Goal: Information Seeking & Learning: Learn about a topic

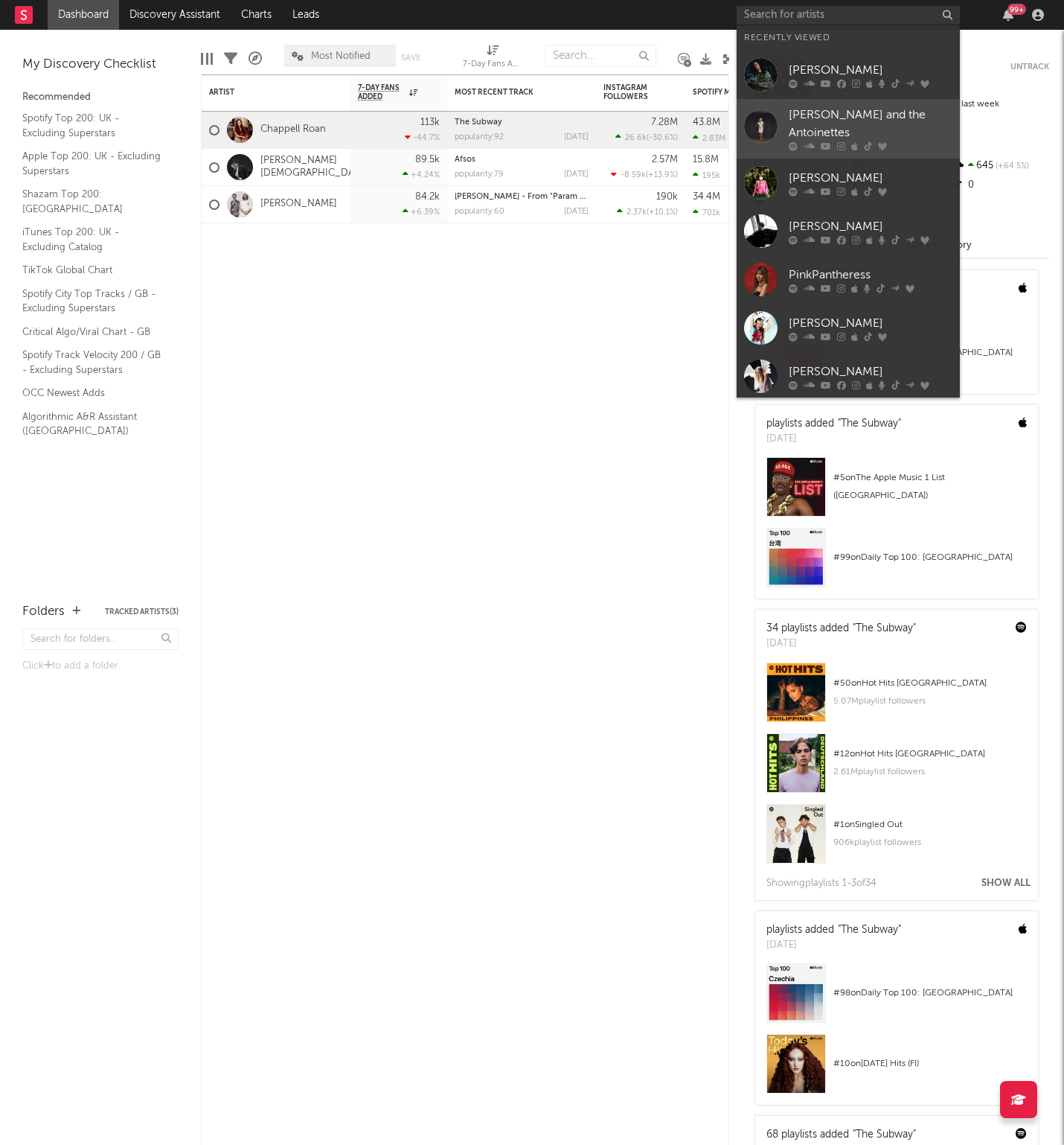
click at [822, 142] on icon at bounding box center [826, 146] width 10 height 9
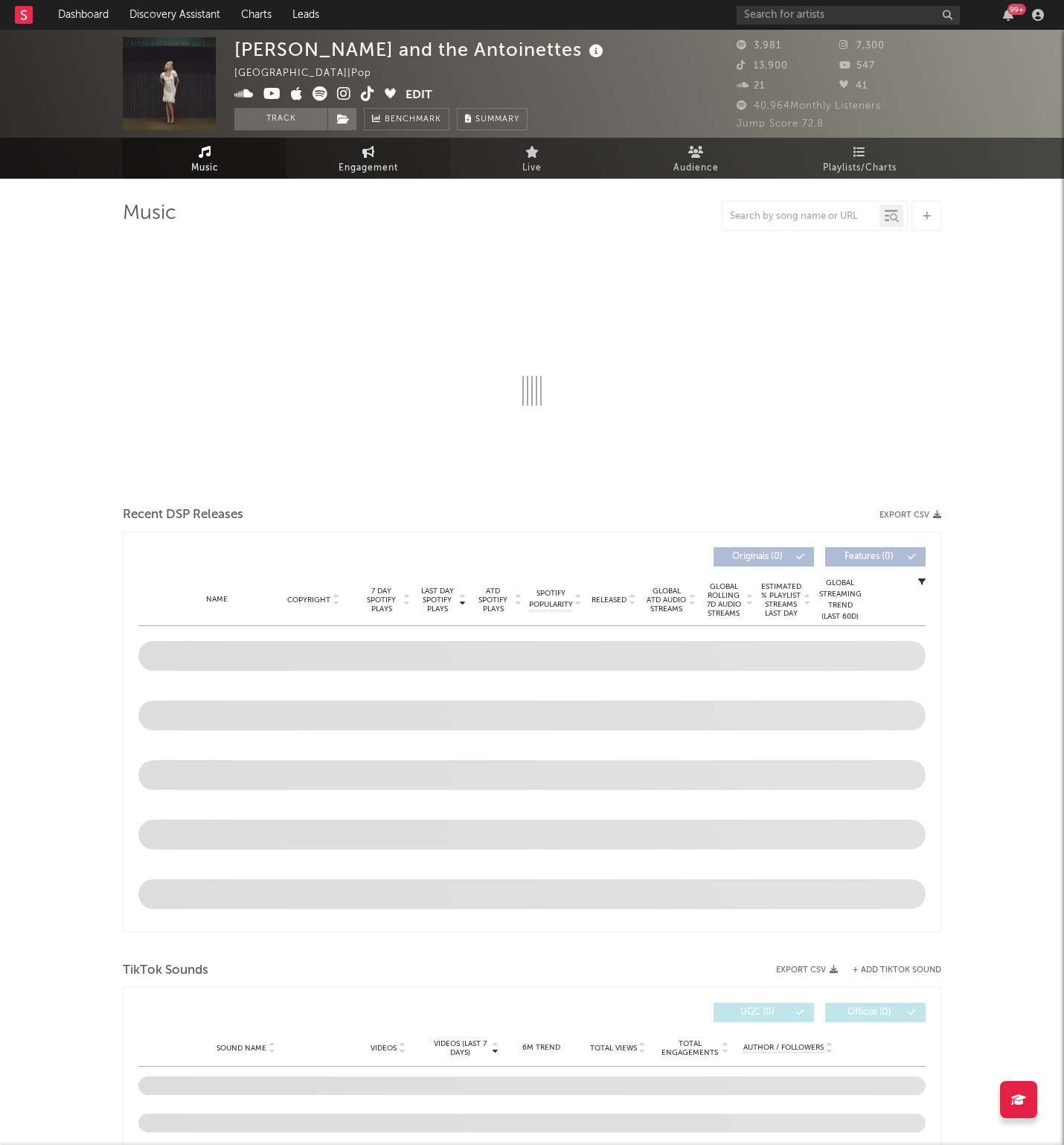
click at [369, 164] on span "Engagement" at bounding box center [368, 169] width 59 height 18
select select "1w"
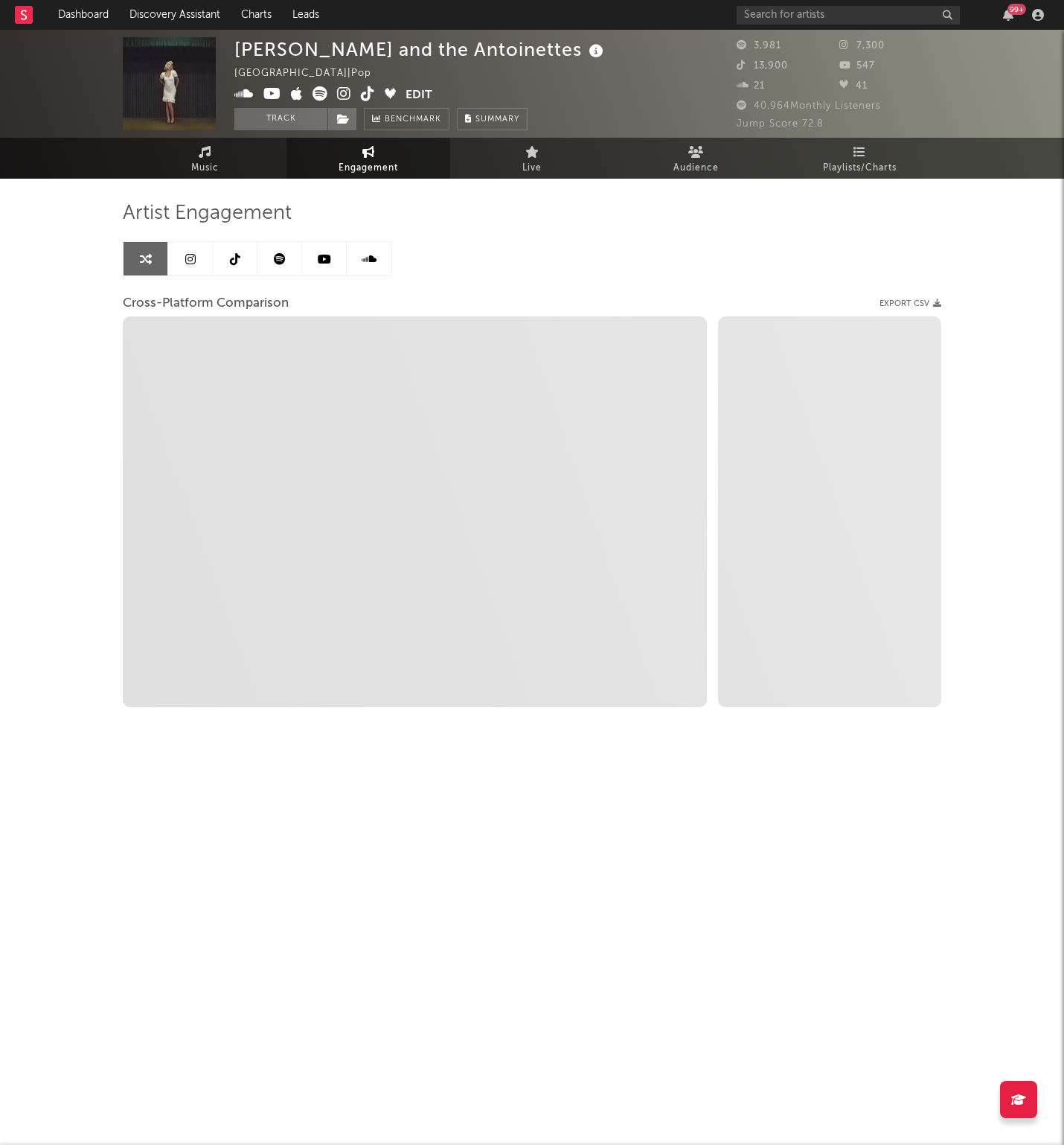
select select "1m"
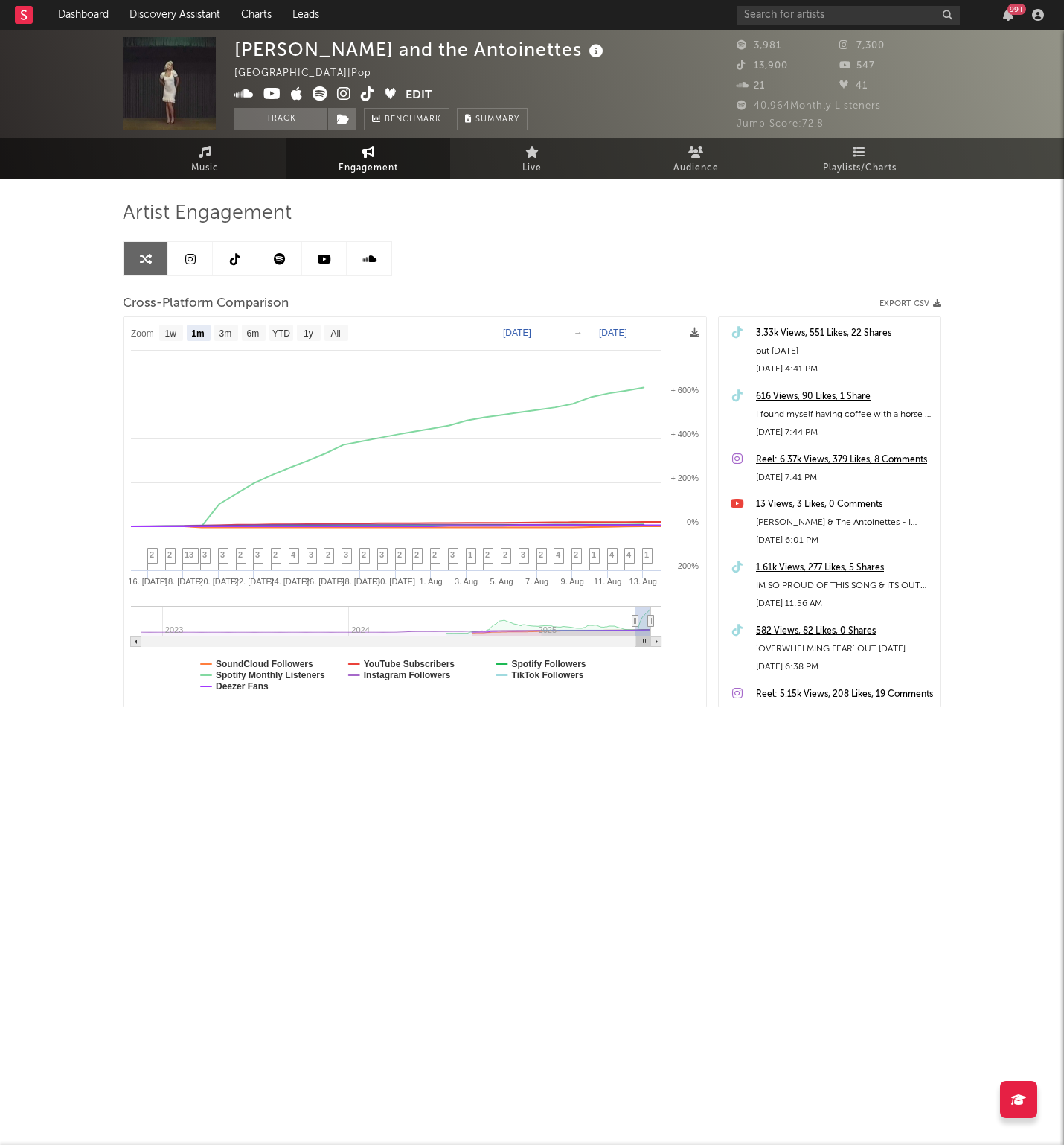
click at [211, 253] on link at bounding box center [191, 258] width 45 height 34
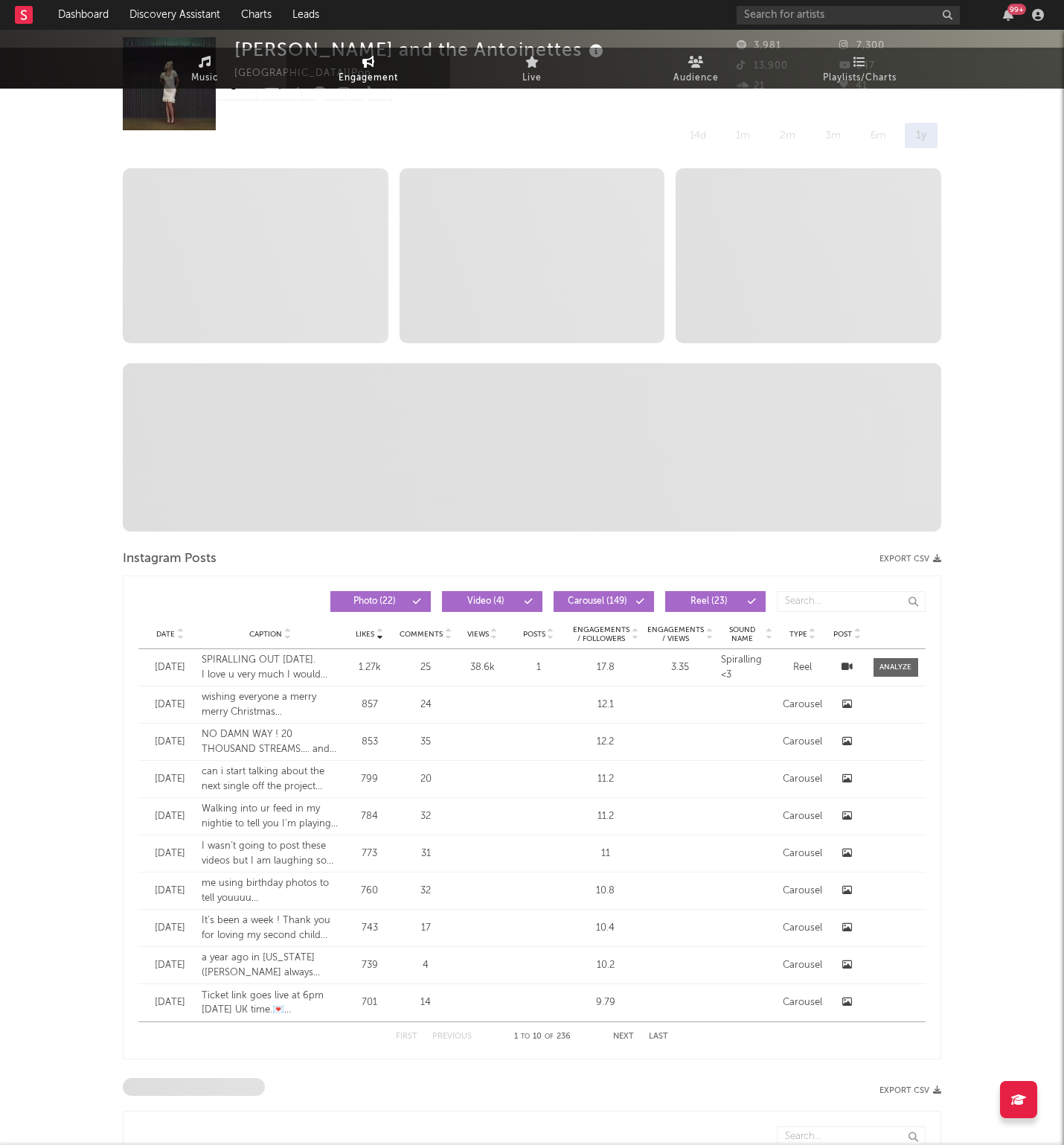
select select "6m"
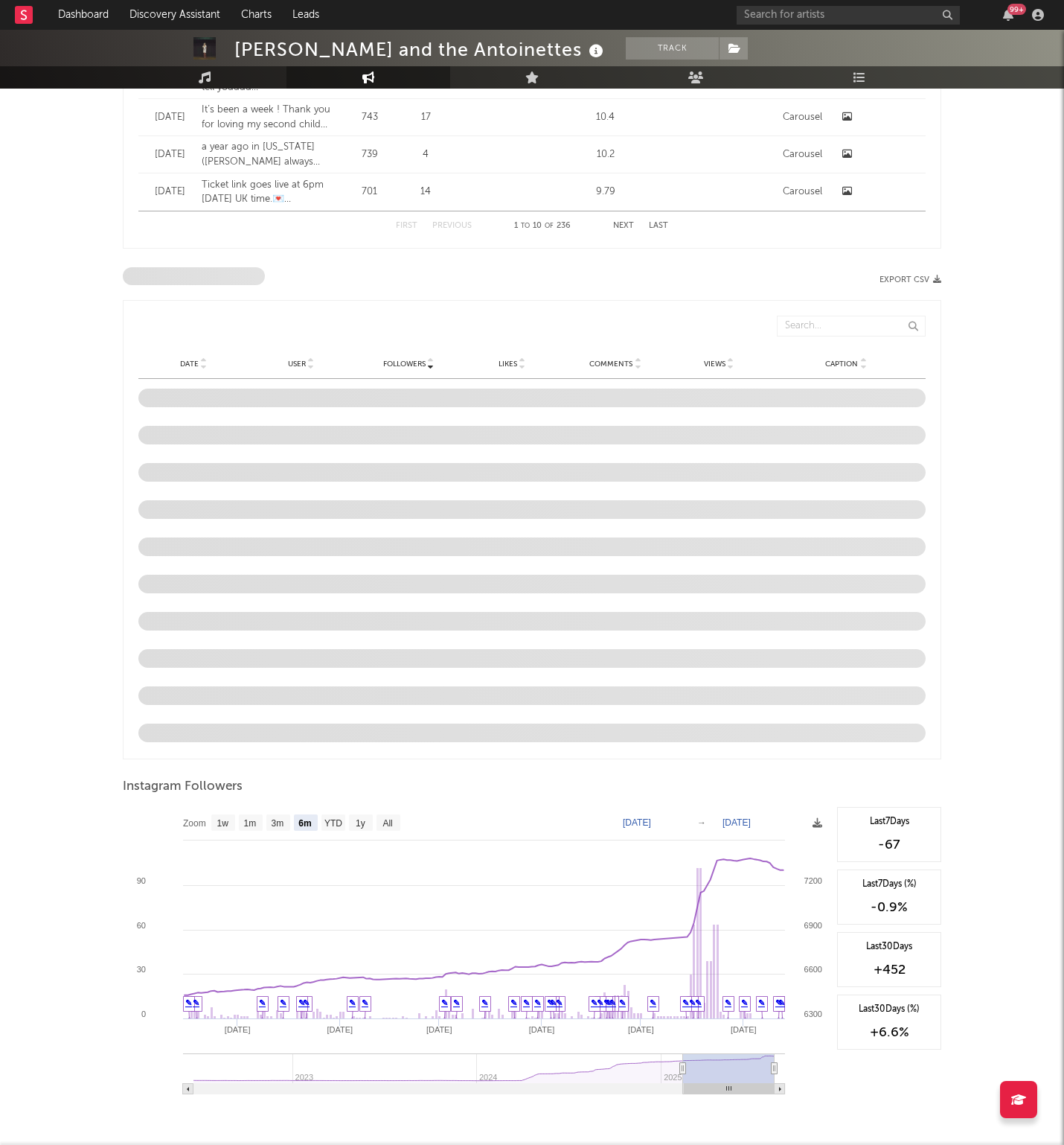
scroll to position [996, 0]
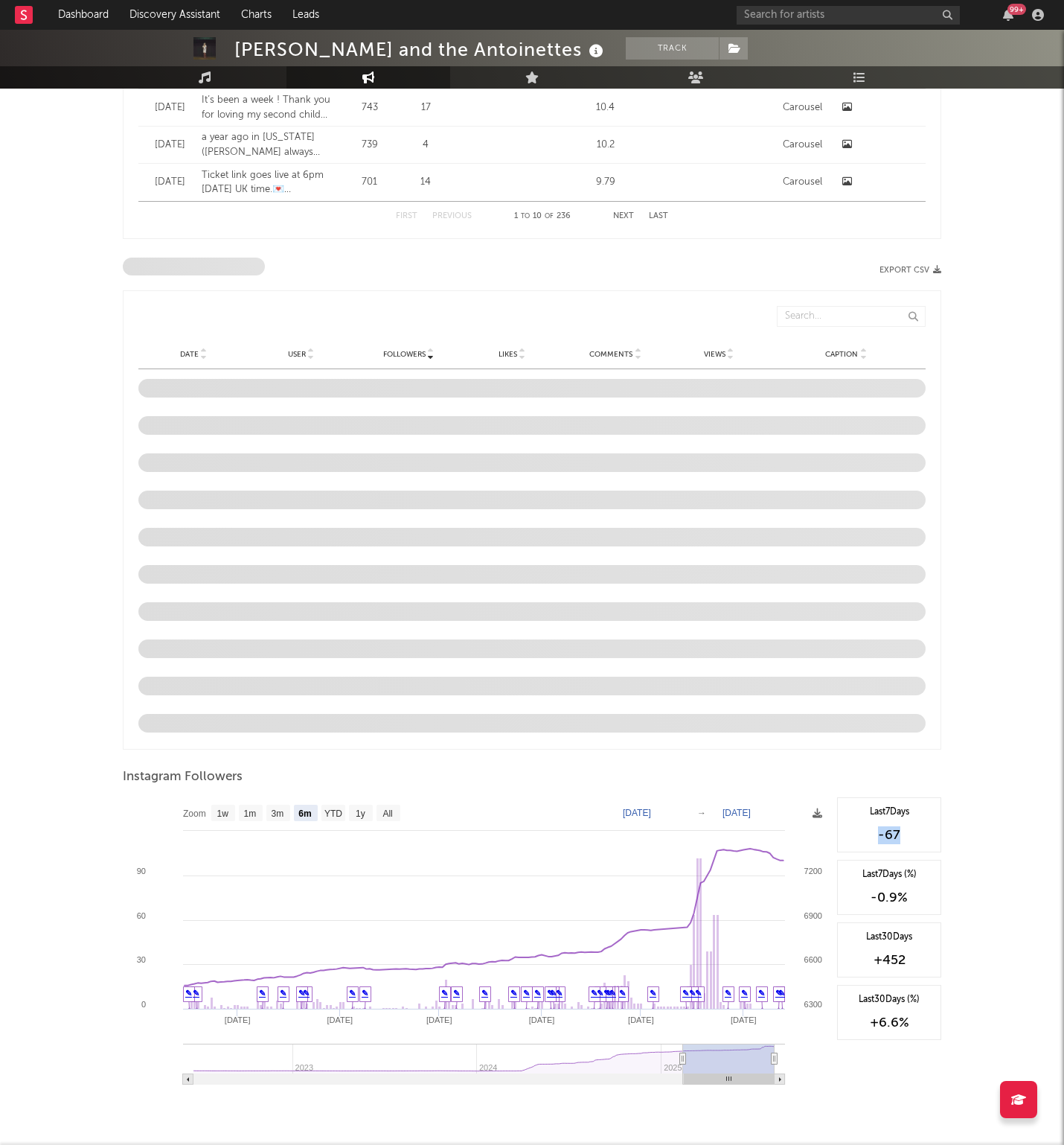
drag, startPoint x: 911, startPoint y: 838, endPoint x: 874, endPoint y: 838, distance: 37.0
click at [874, 838] on div "-67" at bounding box center [889, 835] width 87 height 18
drag, startPoint x: 920, startPoint y: 968, endPoint x: 851, endPoint y: 967, distance: 69.0
click at [851, 967] on div "+452" at bounding box center [889, 960] width 87 height 18
drag, startPoint x: 922, startPoint y: 1037, endPoint x: 868, endPoint y: 1028, distance: 54.7
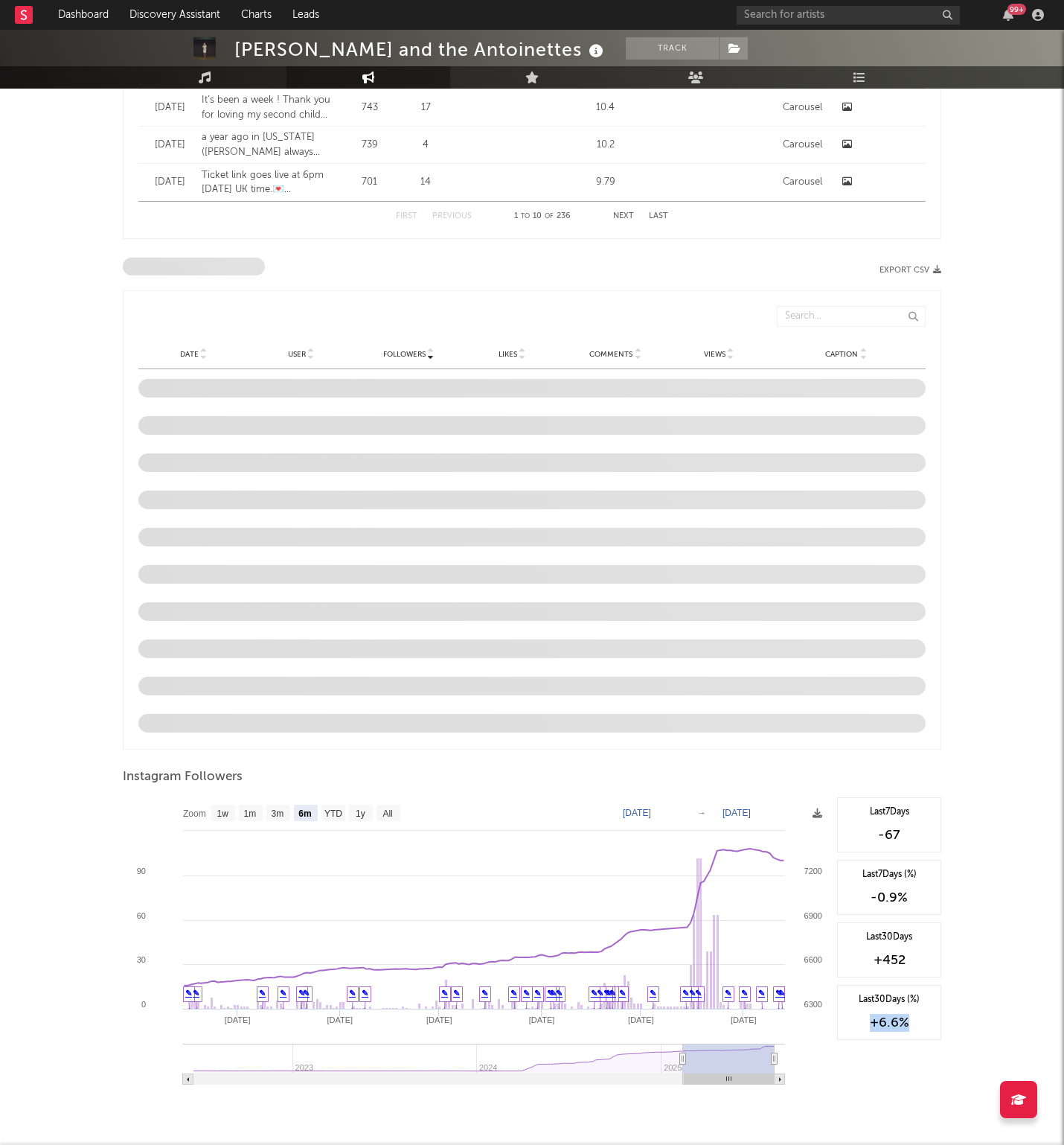
click at [868, 1028] on div "Last 30 Days (%) +6.6 %" at bounding box center [890, 1012] width 104 height 55
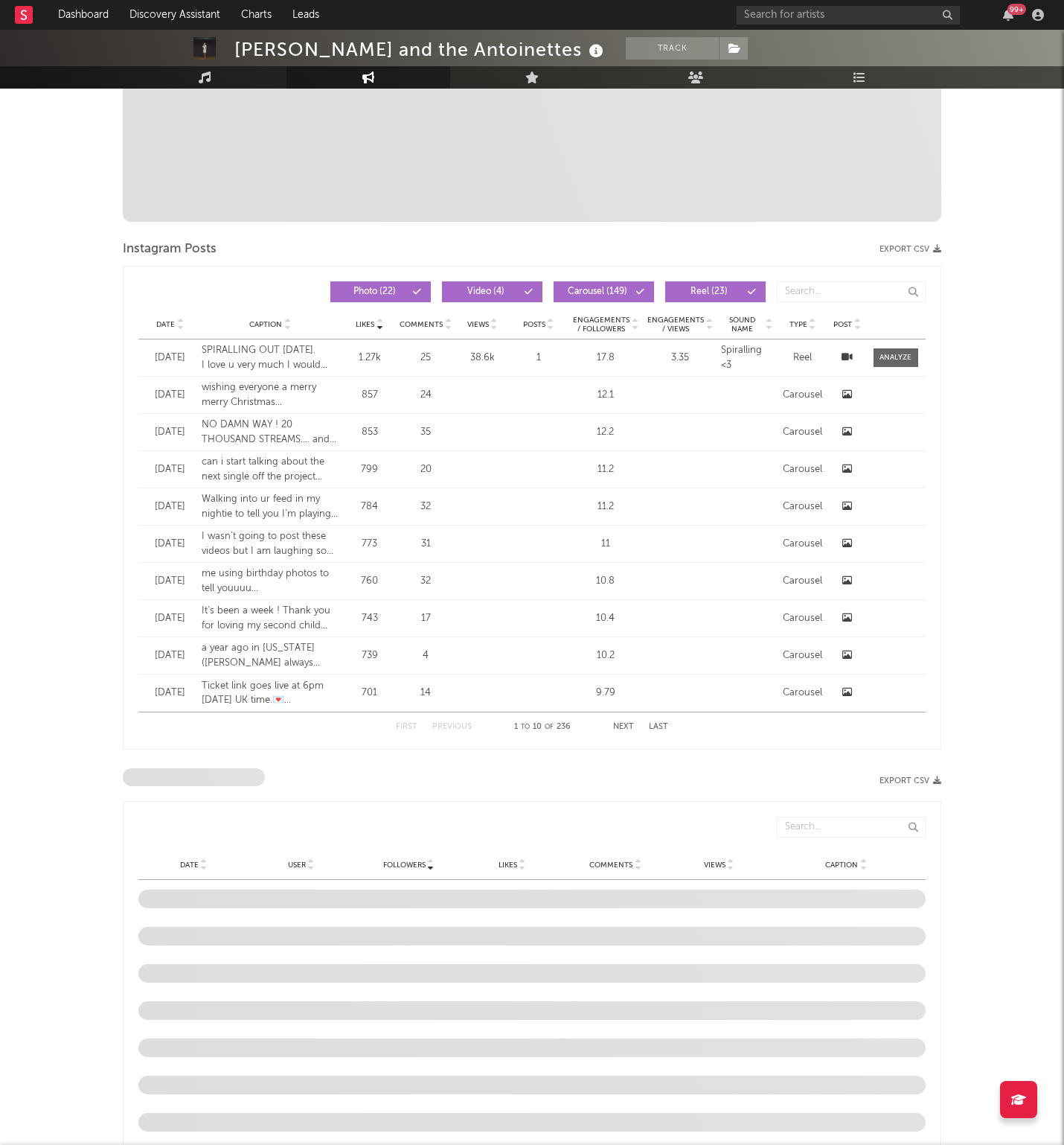
scroll to position [0, 0]
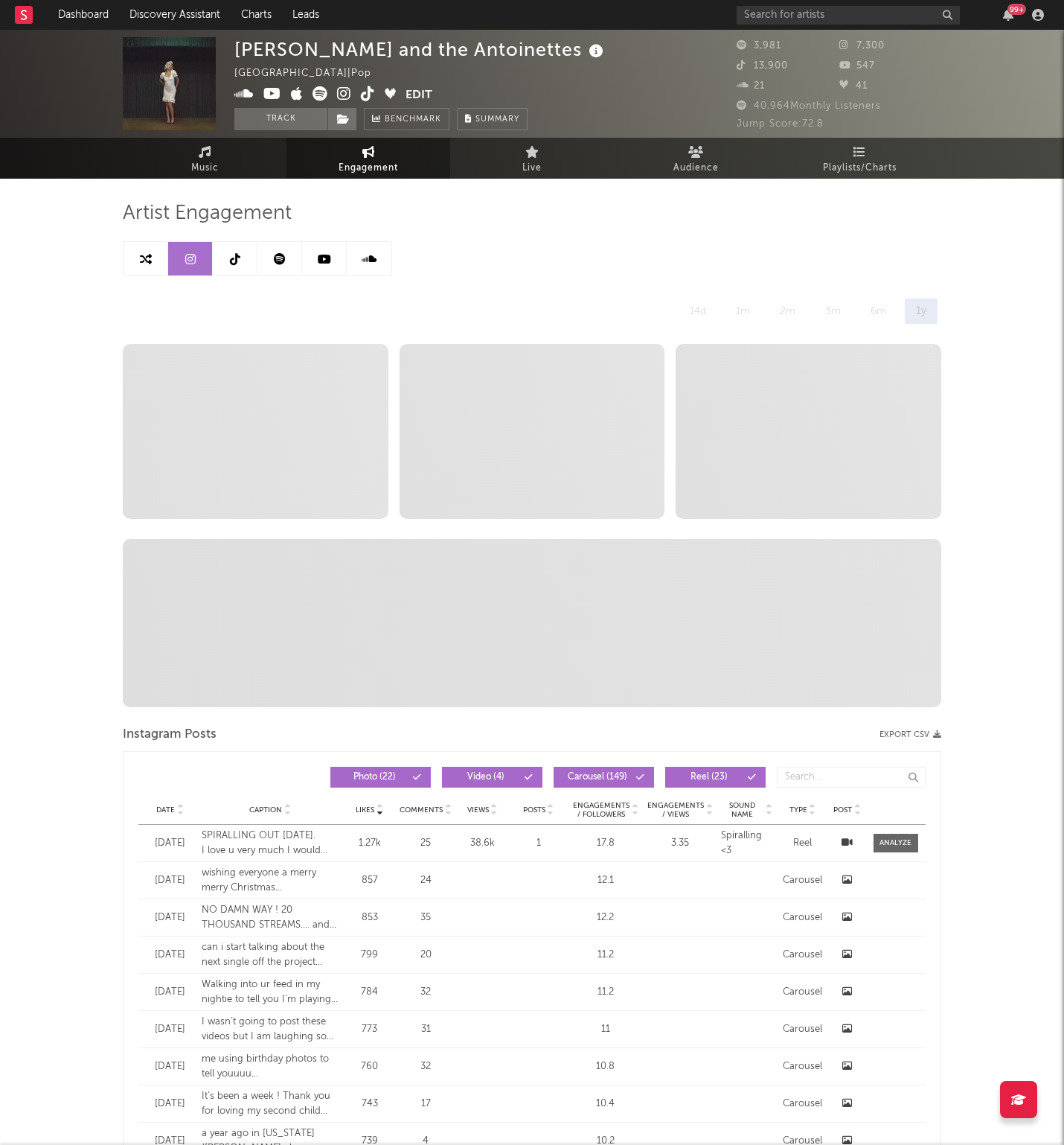
click at [244, 264] on link at bounding box center [235, 258] width 45 height 34
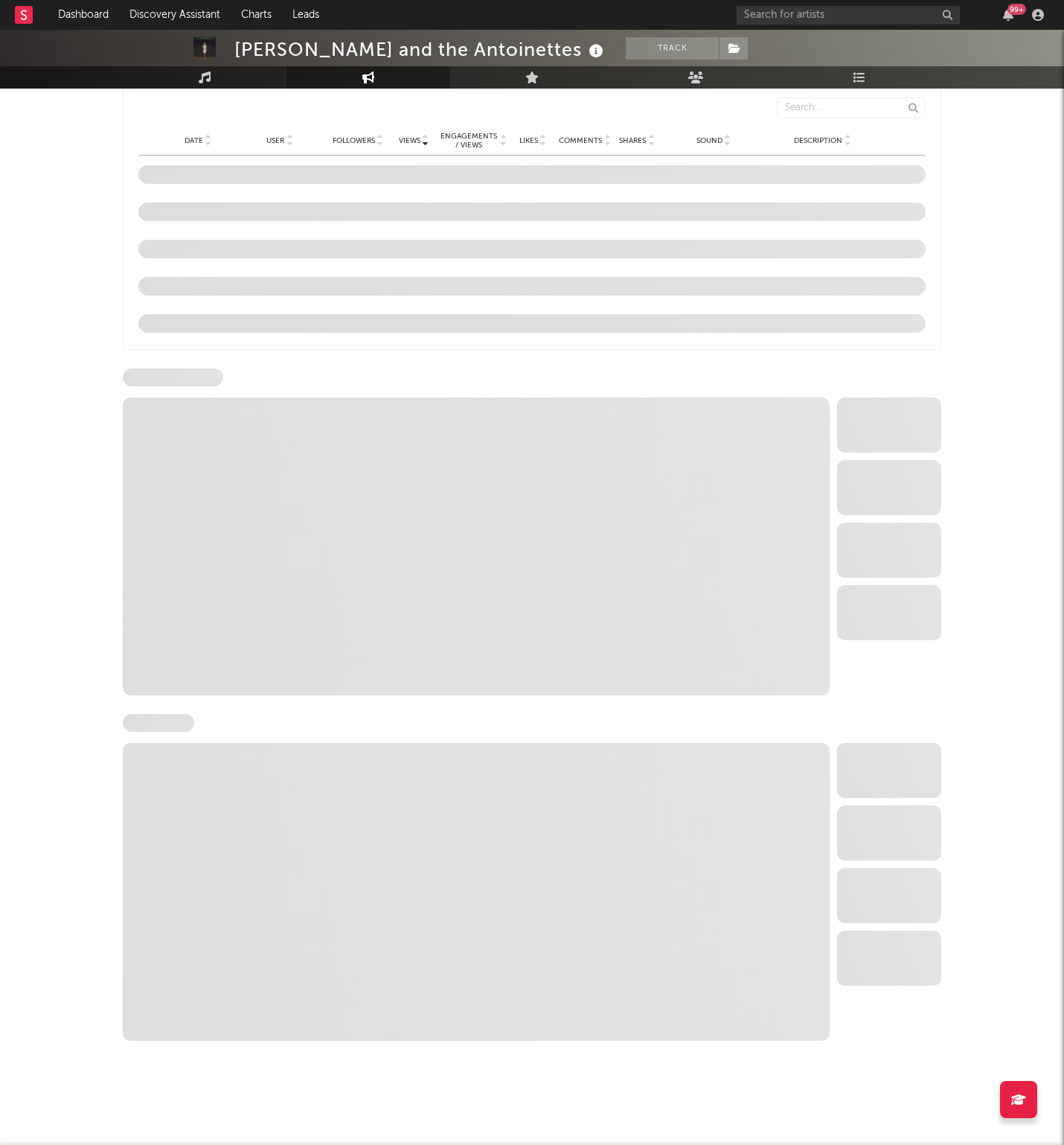
select select "6m"
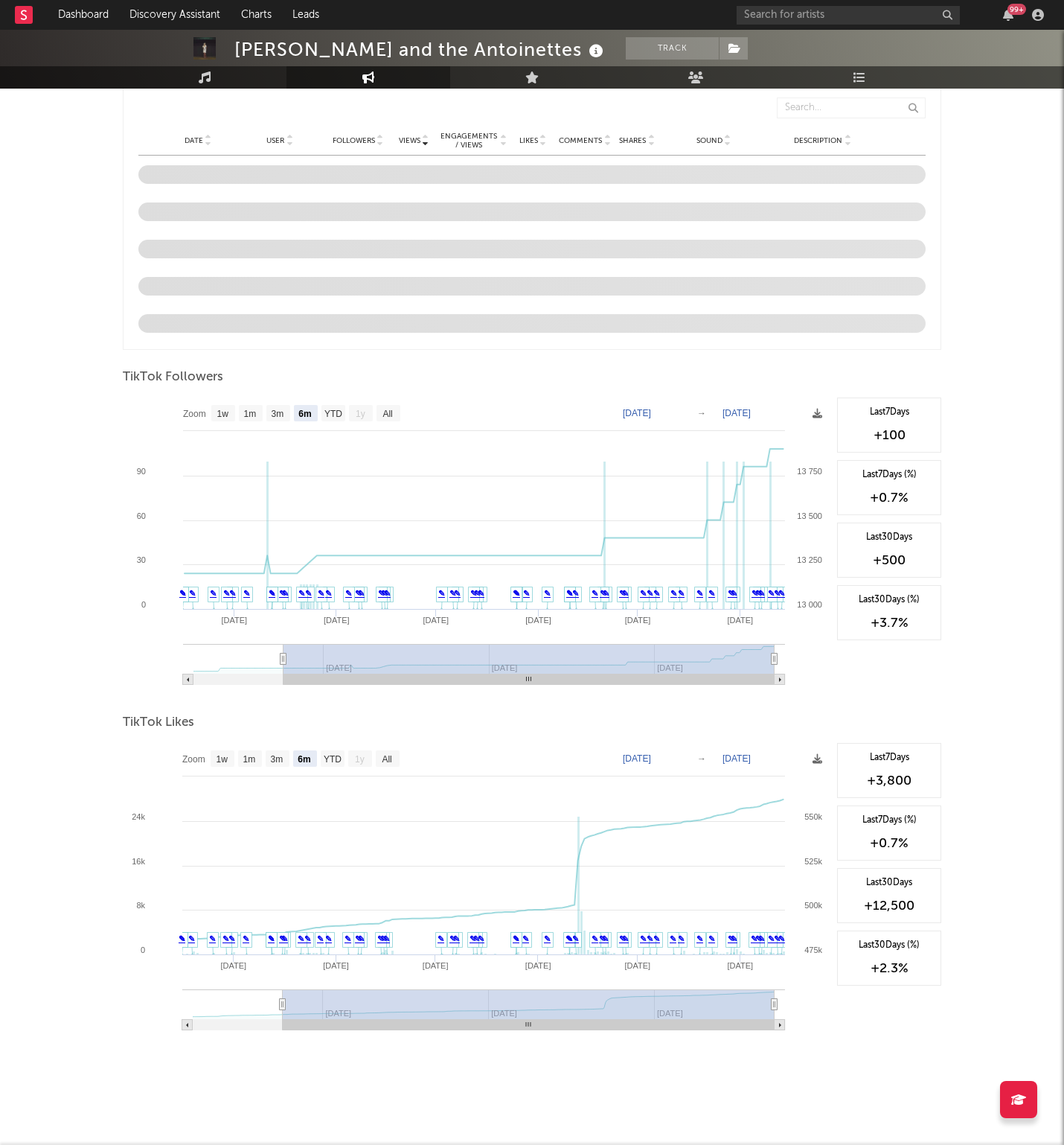
scroll to position [1107, 0]
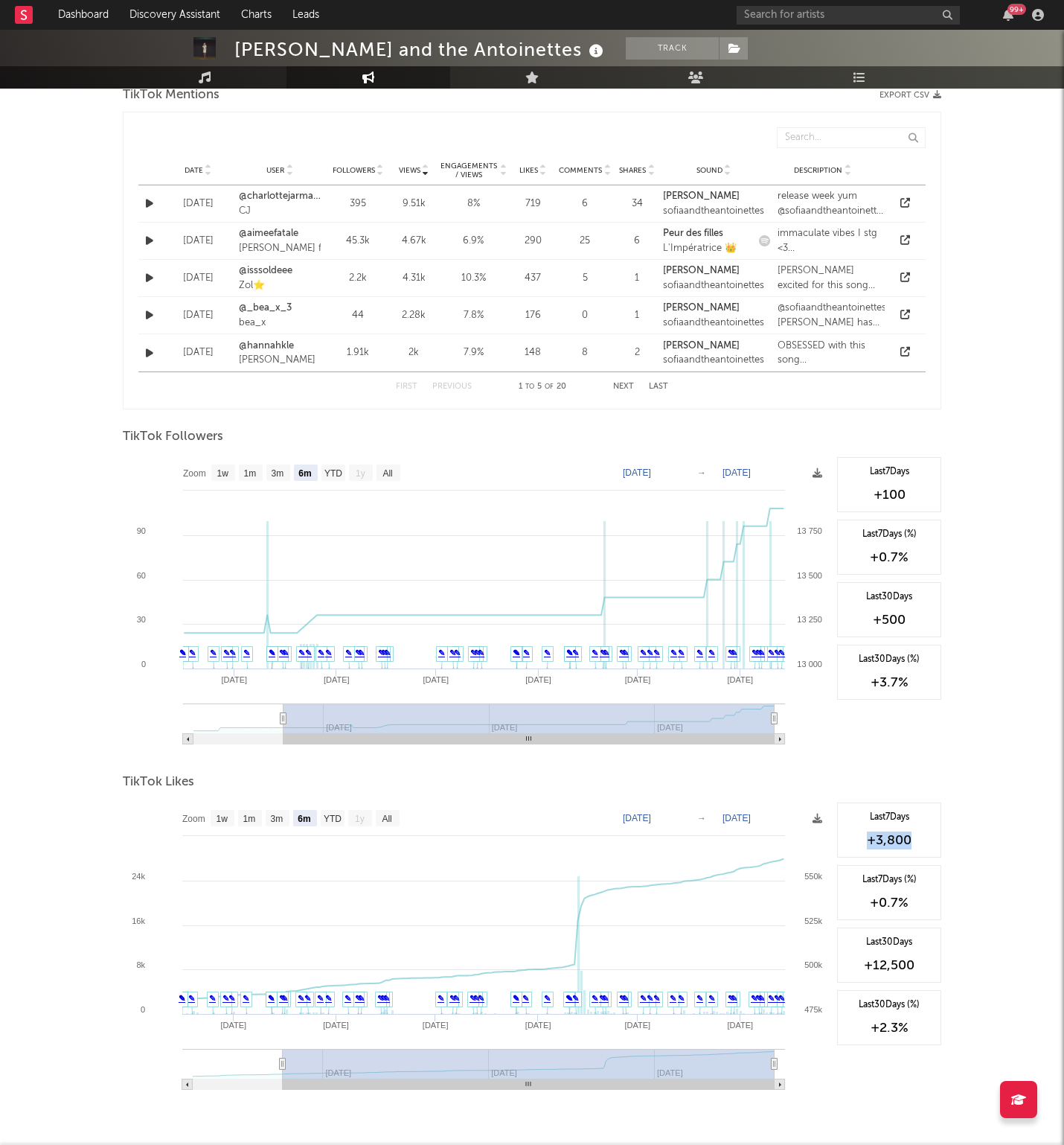
drag, startPoint x: 920, startPoint y: 843, endPoint x: 851, endPoint y: 843, distance: 69.0
click at [851, 843] on div "+3,800" at bounding box center [889, 840] width 87 height 18
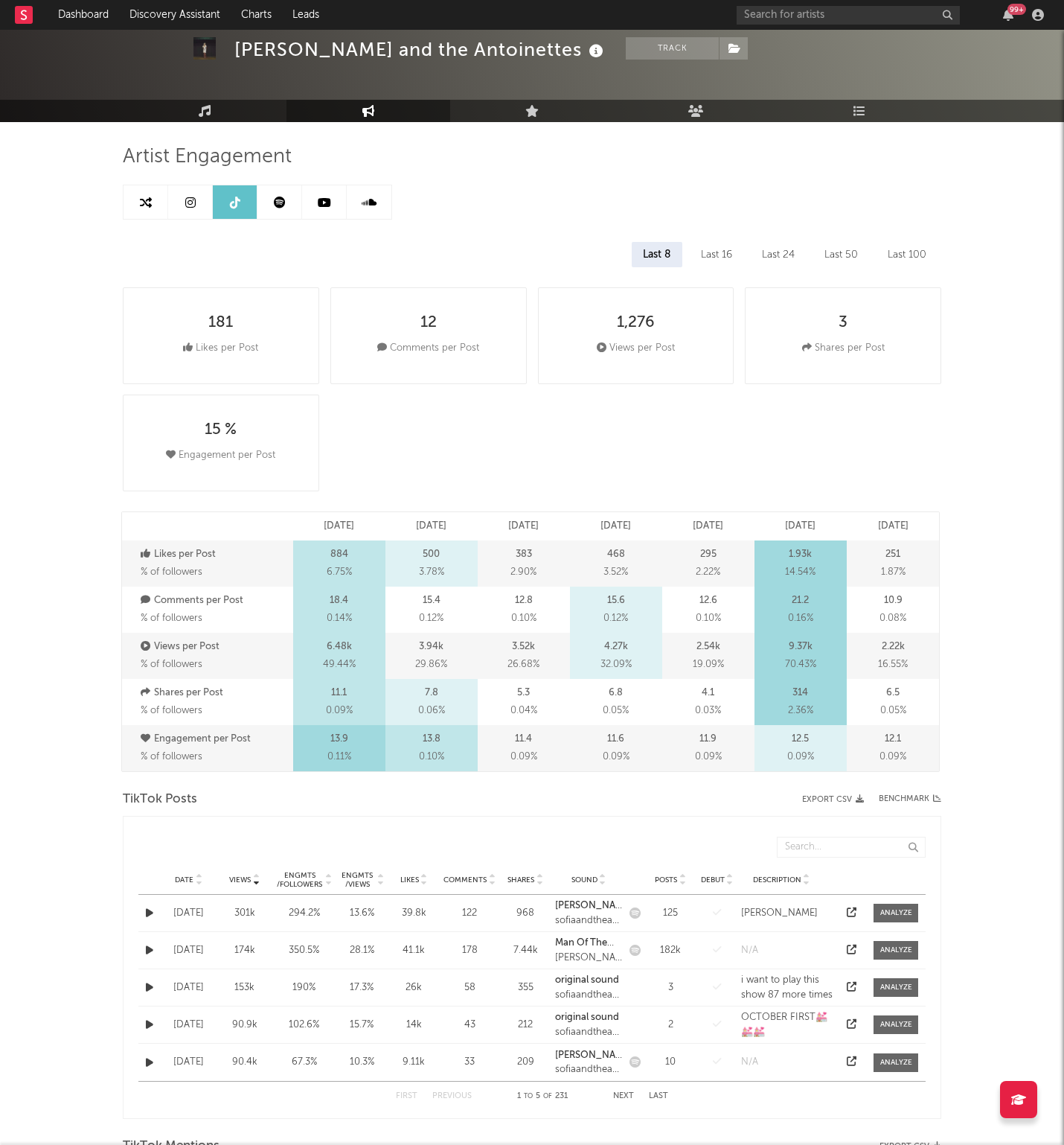
scroll to position [0, 0]
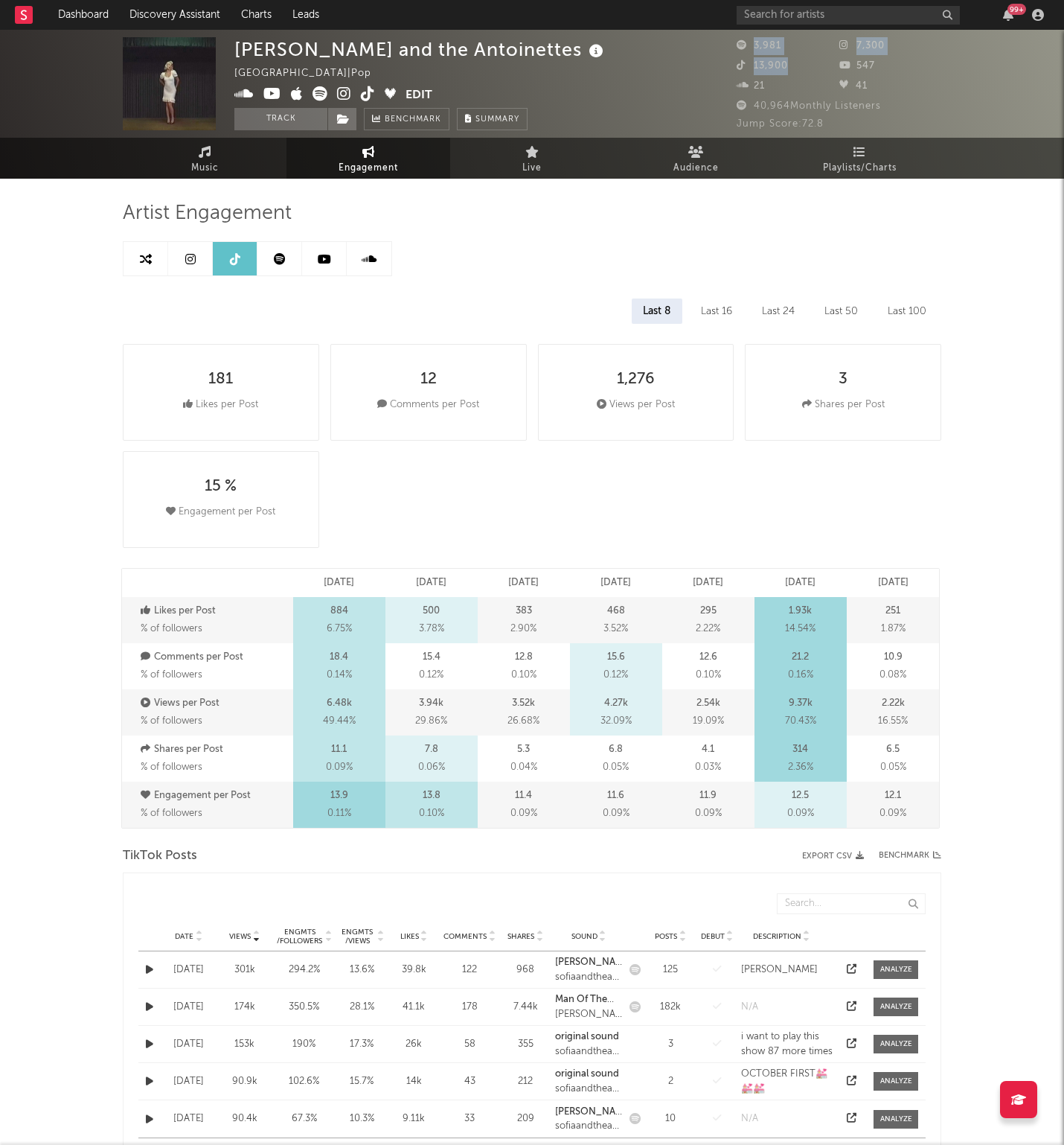
drag, startPoint x: 794, startPoint y: 66, endPoint x: 733, endPoint y: 66, distance: 61.0
click at [733, 66] on div "[PERSON_NAME] and the Antoinettes [GEOGRAPHIC_DATA] | Pop Edit Track Benchmark …" at bounding box center [532, 83] width 1064 height 108
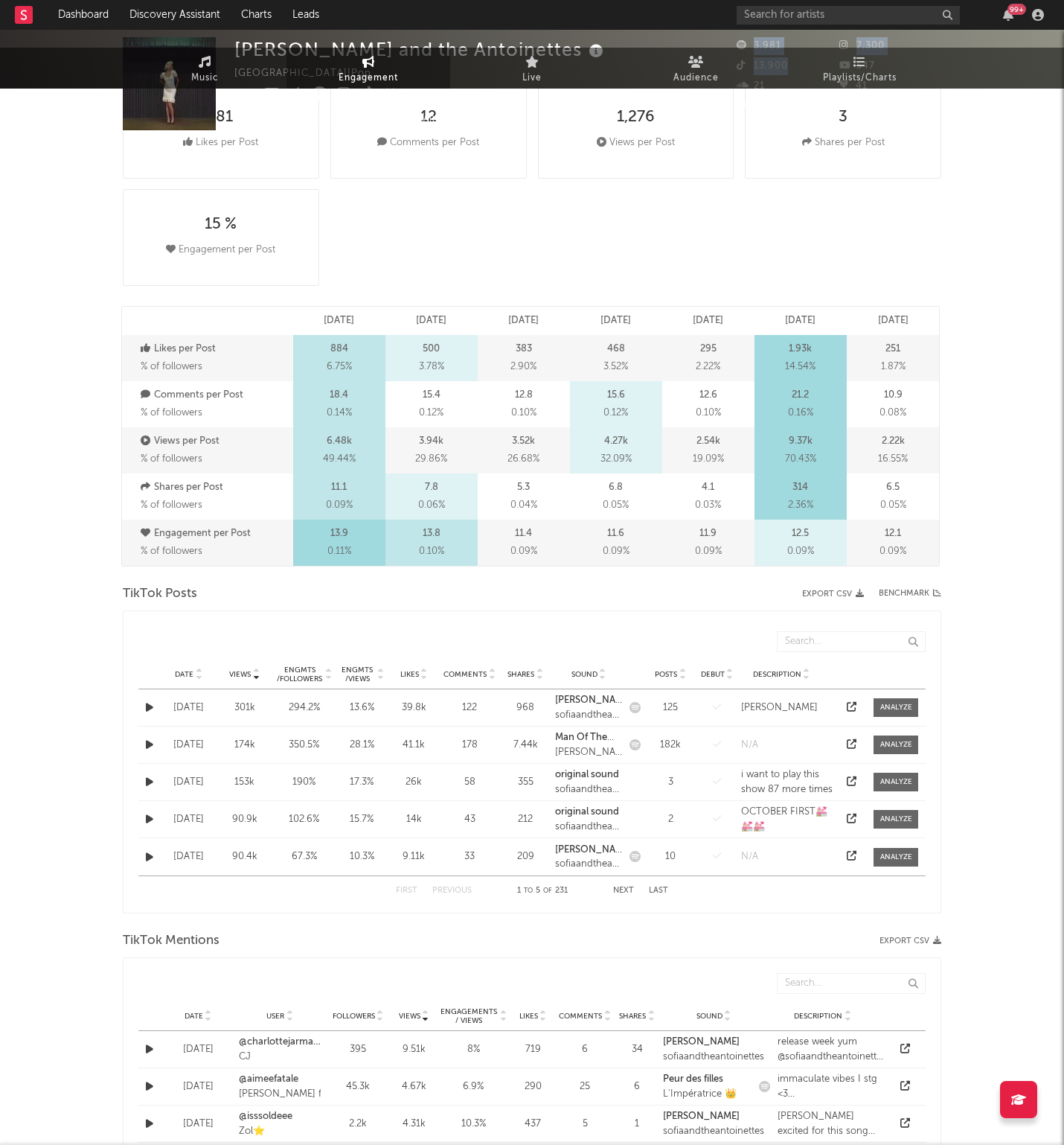
scroll to position [811, 0]
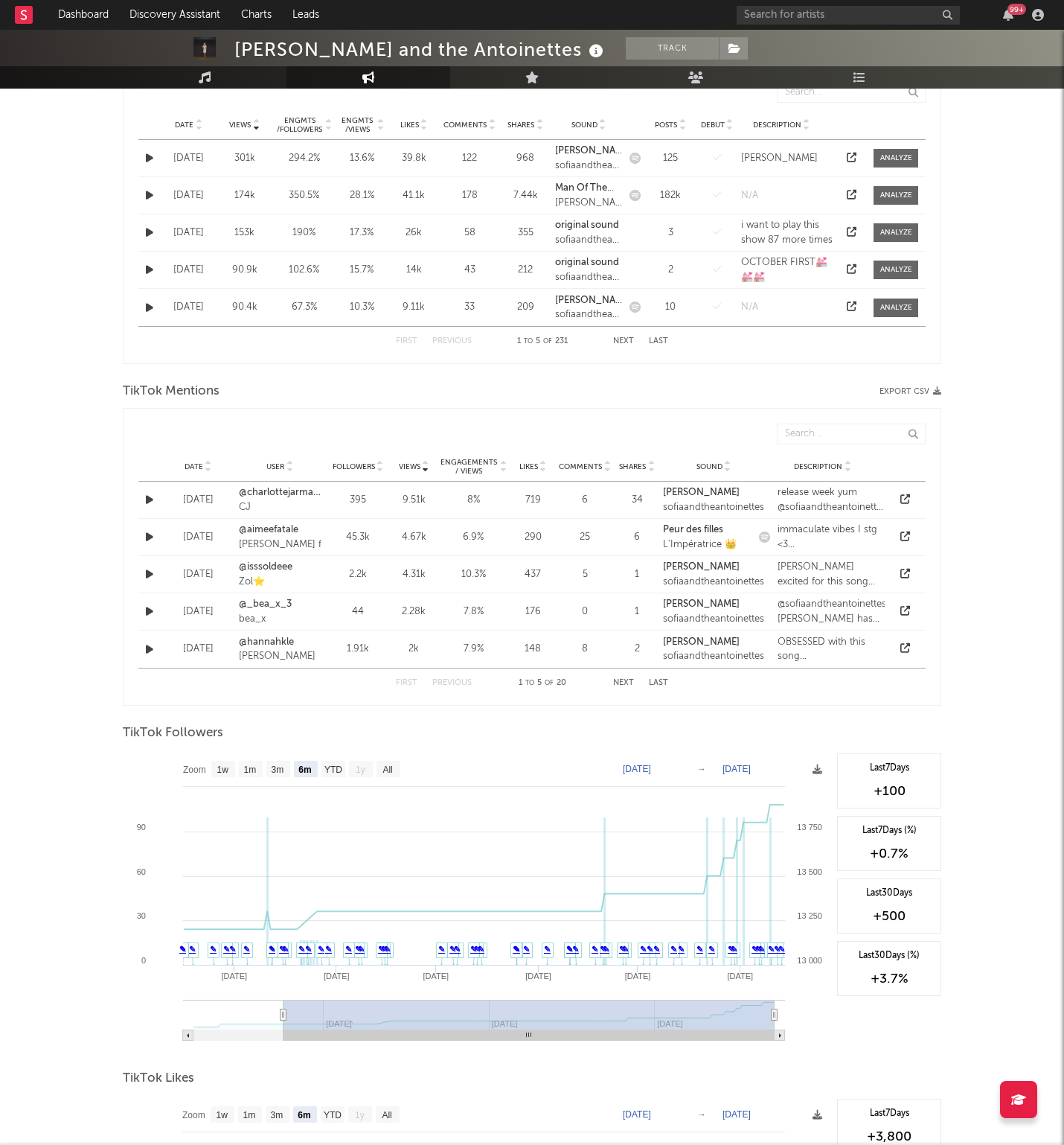
click at [977, 896] on div "[PERSON_NAME] and the Antoinettes Track [GEOGRAPHIC_DATA] | Pop Edit Track Benc…" at bounding box center [532, 359] width 1064 height 2282
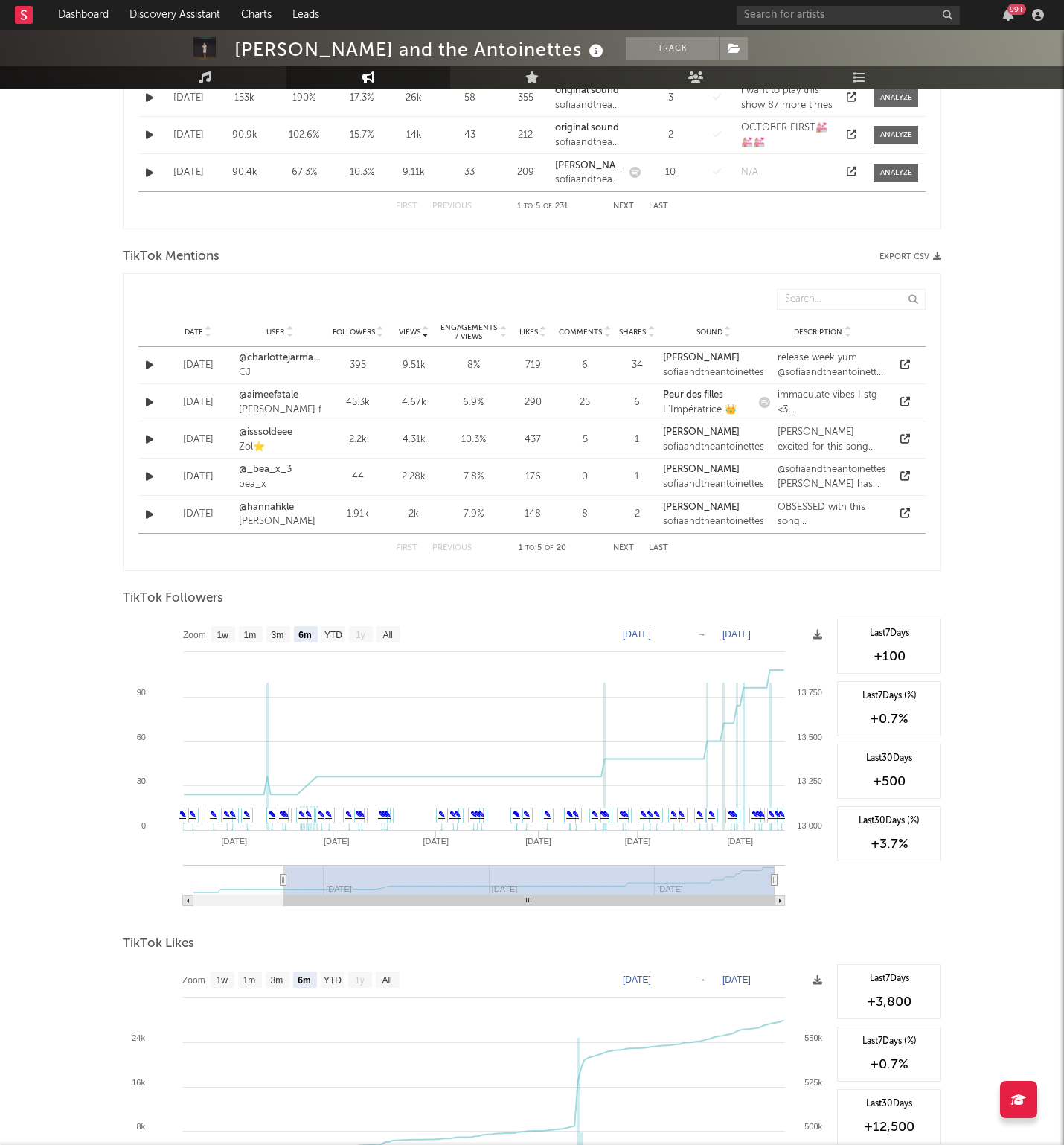
scroll to position [1034, 0]
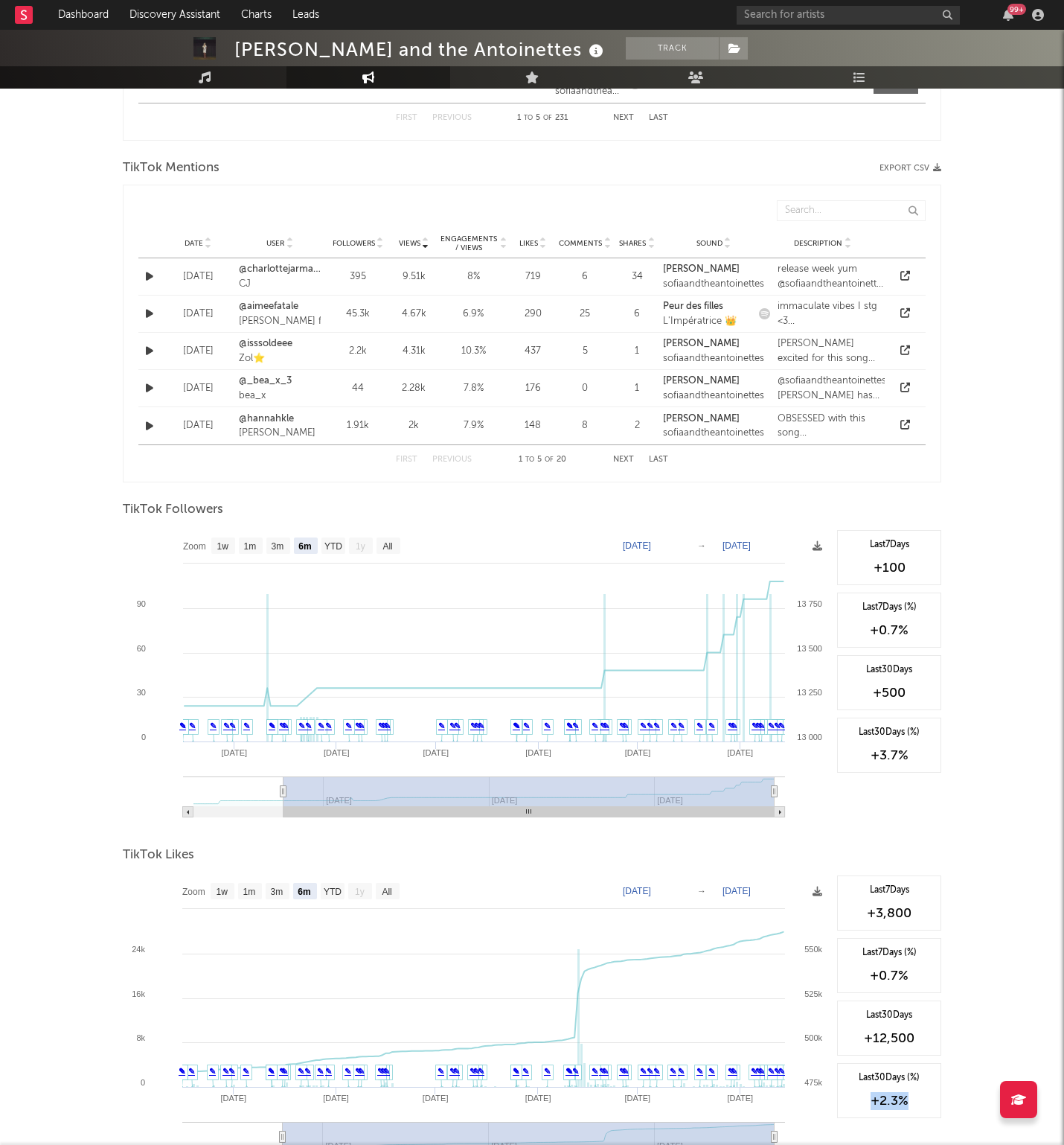
drag, startPoint x: 920, startPoint y: 1106, endPoint x: 870, endPoint y: 1106, distance: 50.0
click at [870, 1106] on div "+2.3 %" at bounding box center [889, 1101] width 87 height 18
click at [916, 1100] on div "+2.3 %" at bounding box center [889, 1101] width 87 height 18
drag, startPoint x: 924, startPoint y: 566, endPoint x: 866, endPoint y: 566, distance: 58.0
click at [866, 566] on div "+100" at bounding box center [889, 568] width 87 height 18
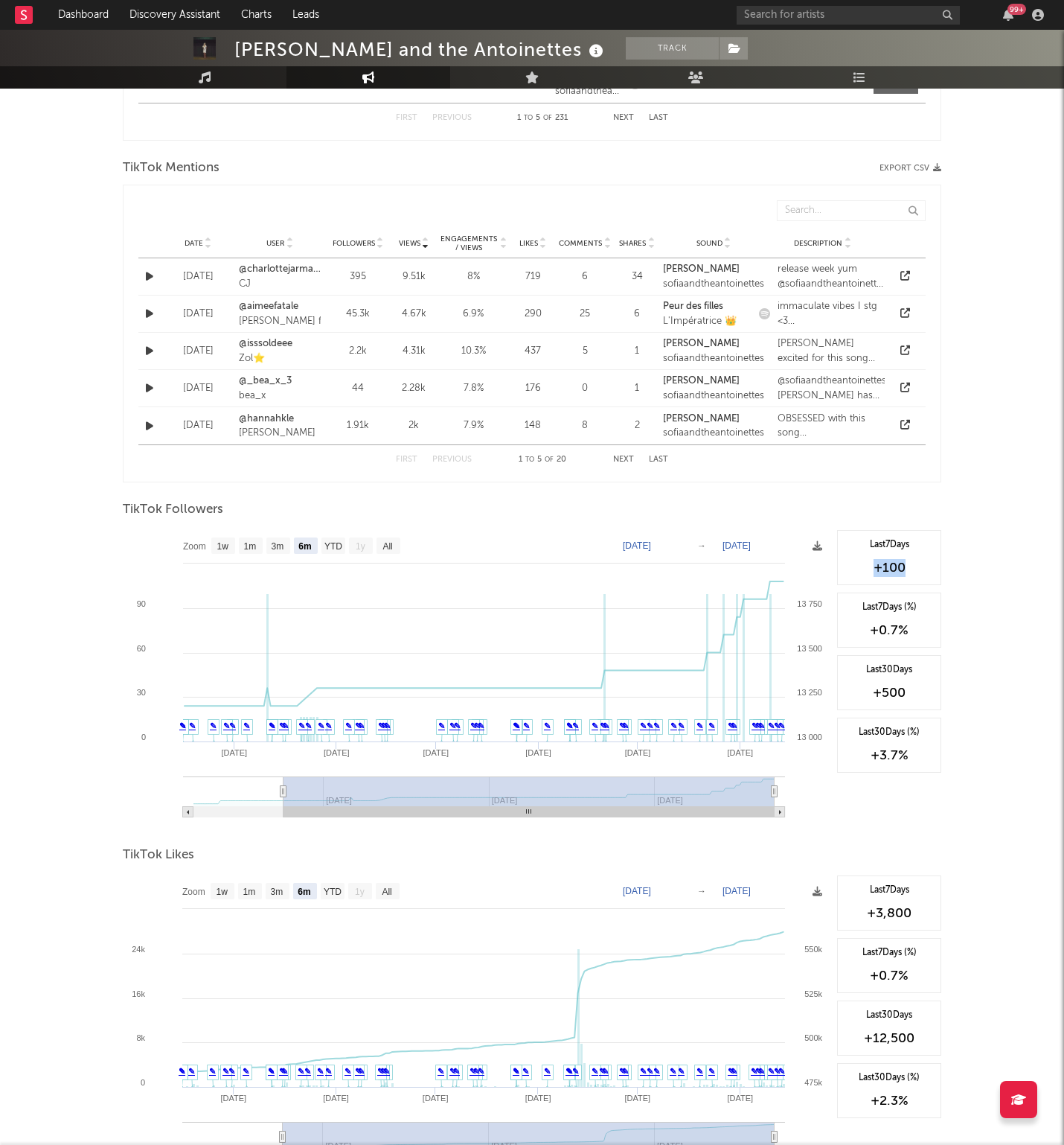
scroll to position [1029, 0]
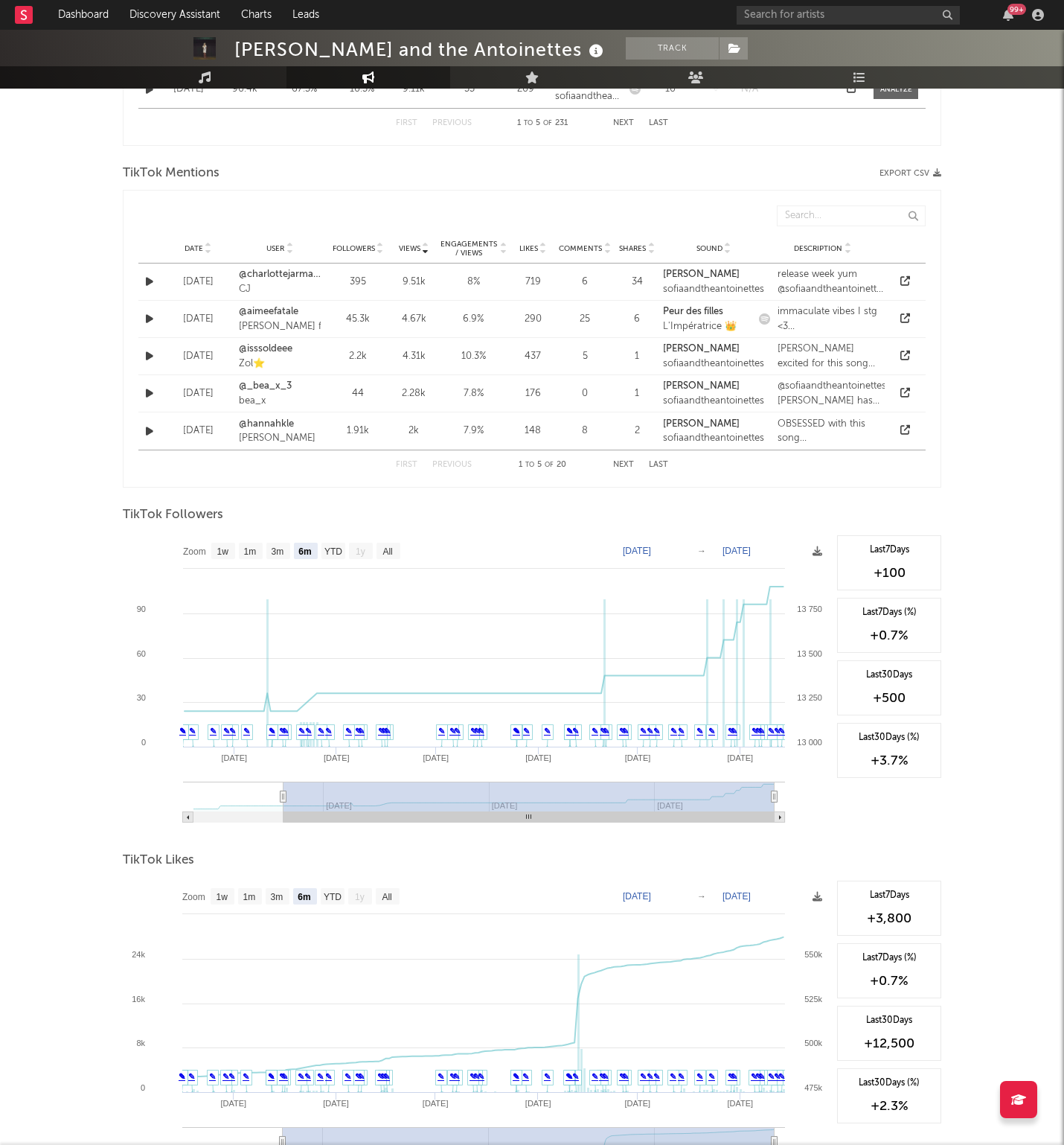
click at [950, 651] on div "[PERSON_NAME] and the Antoinettes Track [GEOGRAPHIC_DATA] | Pop Edit Track Benc…" at bounding box center [532, 141] width 1064 height 2282
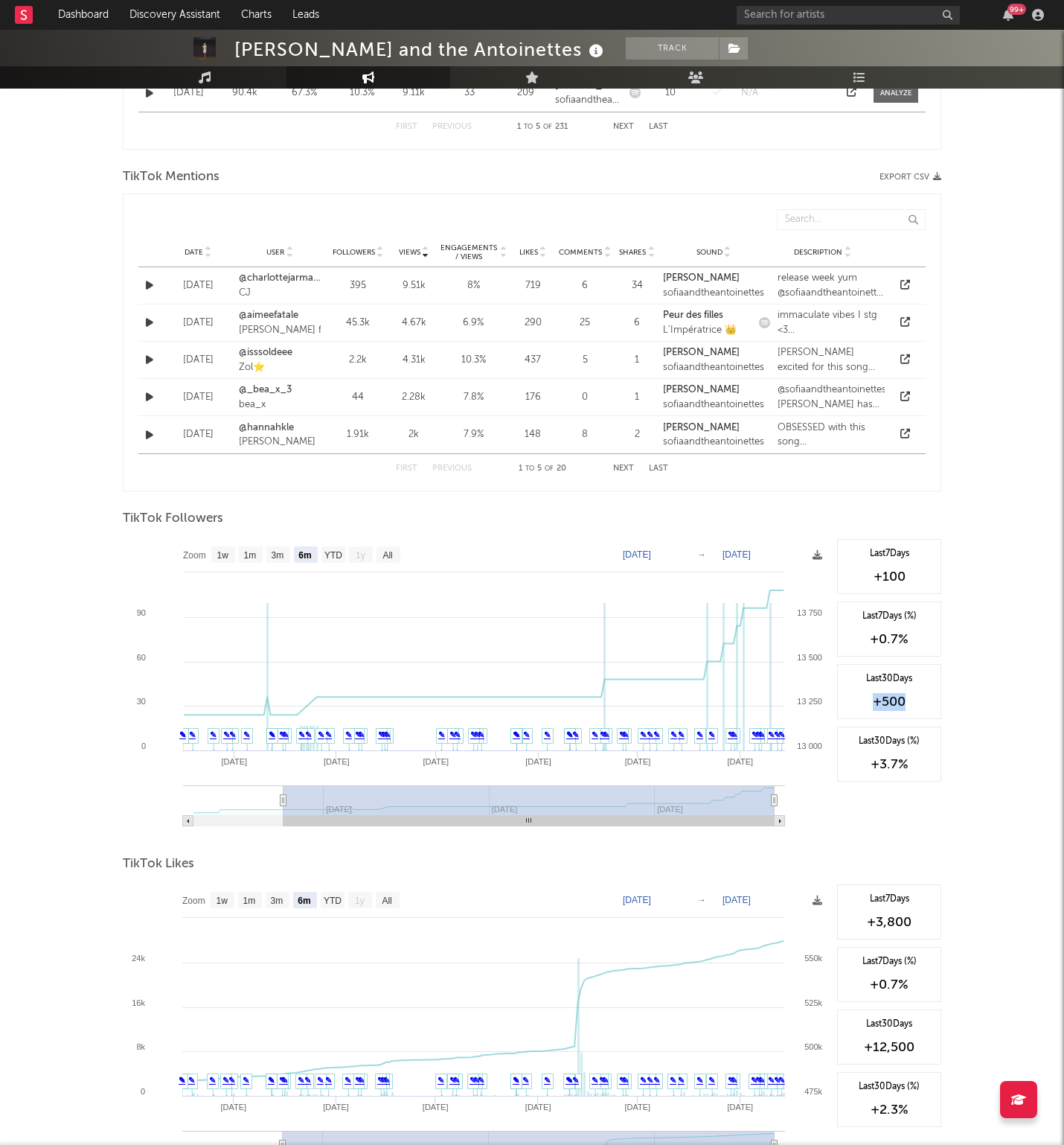
drag, startPoint x: 920, startPoint y: 709, endPoint x: 849, endPoint y: 709, distance: 71.0
click at [849, 709] on div "+500" at bounding box center [889, 702] width 87 height 18
drag, startPoint x: 919, startPoint y: 764, endPoint x: 863, endPoint y: 764, distance: 56.0
click at [863, 764] on div "+3.7 %" at bounding box center [889, 765] width 87 height 18
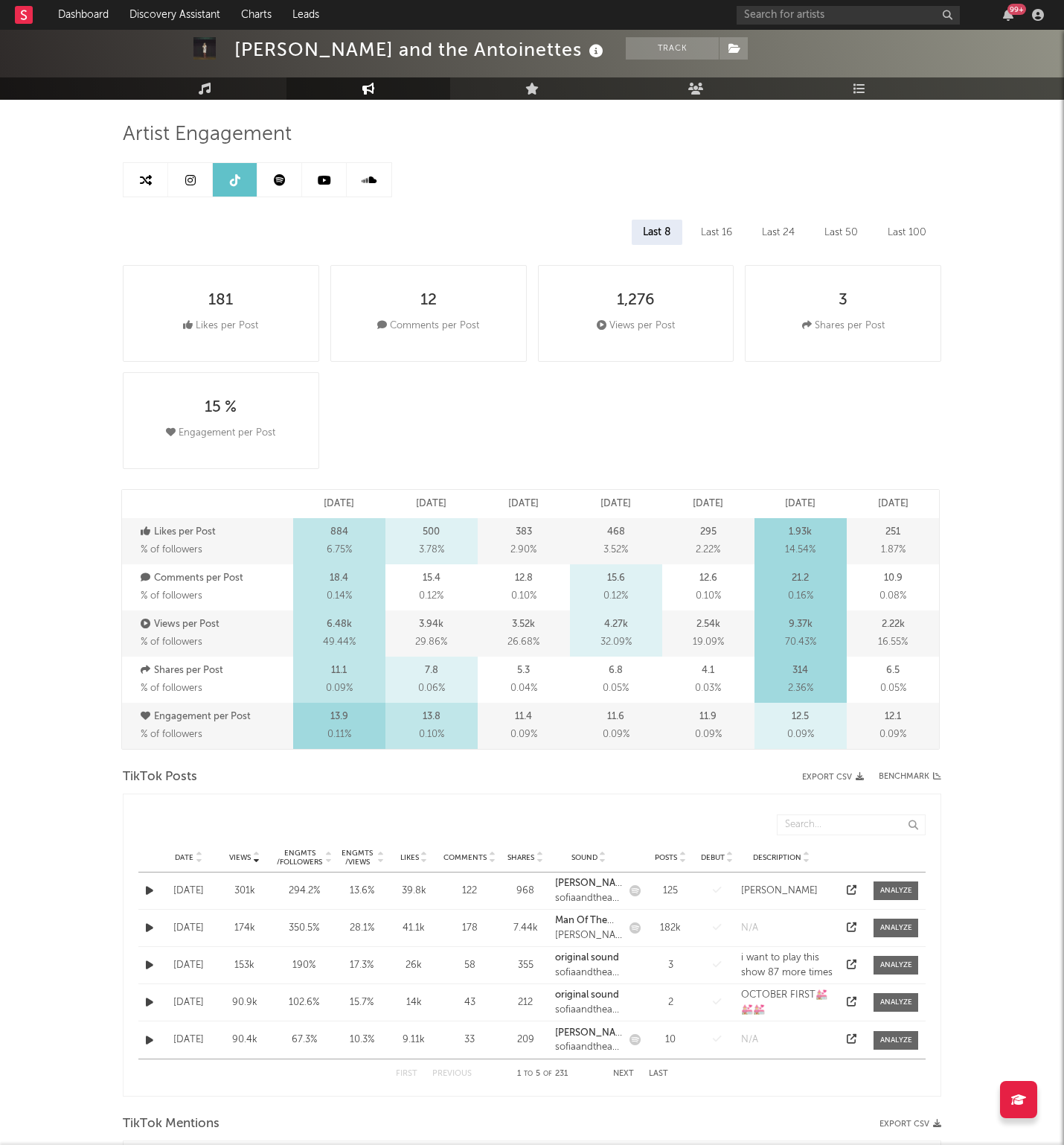
scroll to position [0, 0]
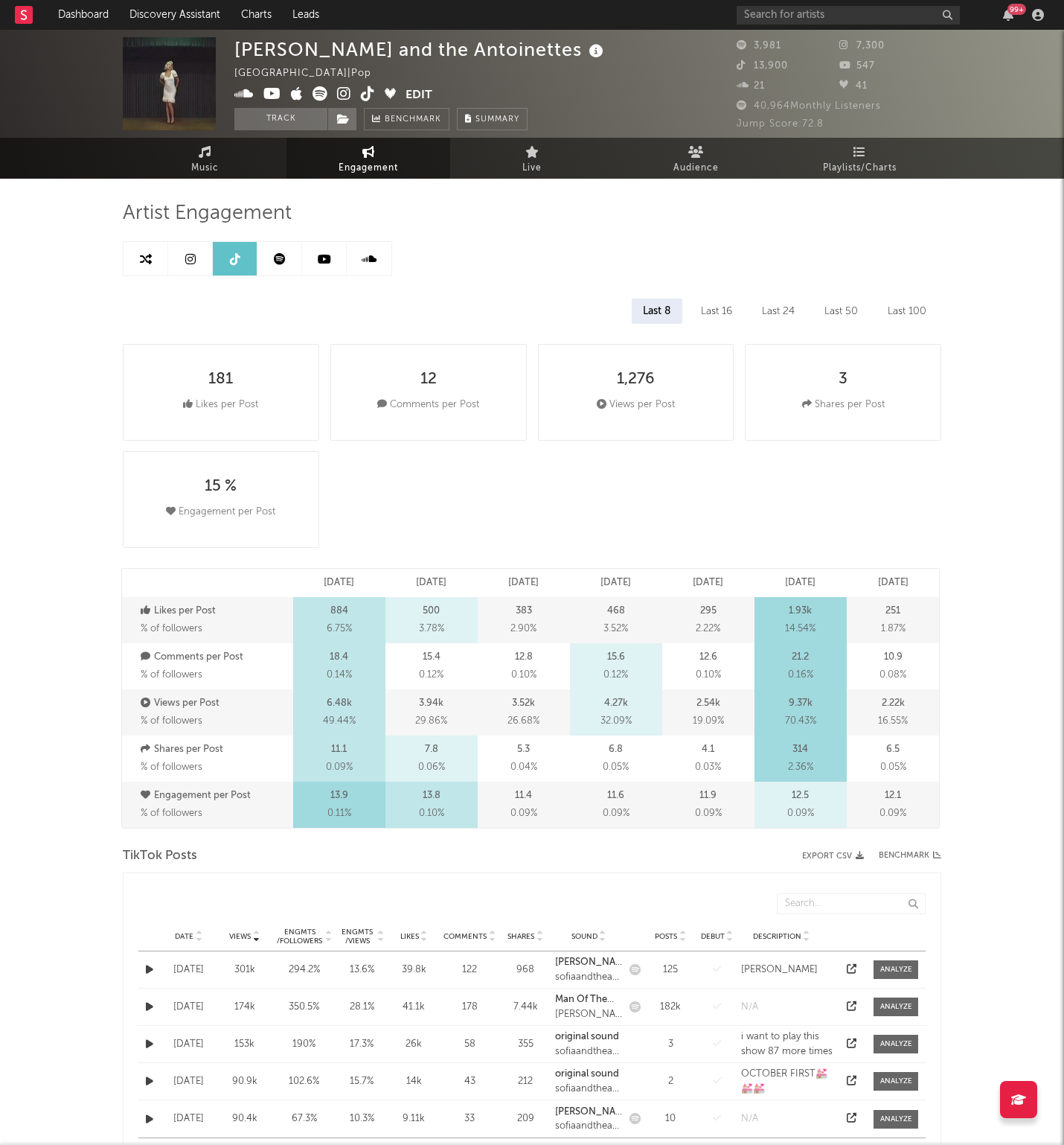
click at [274, 266] on link at bounding box center [280, 258] width 45 height 34
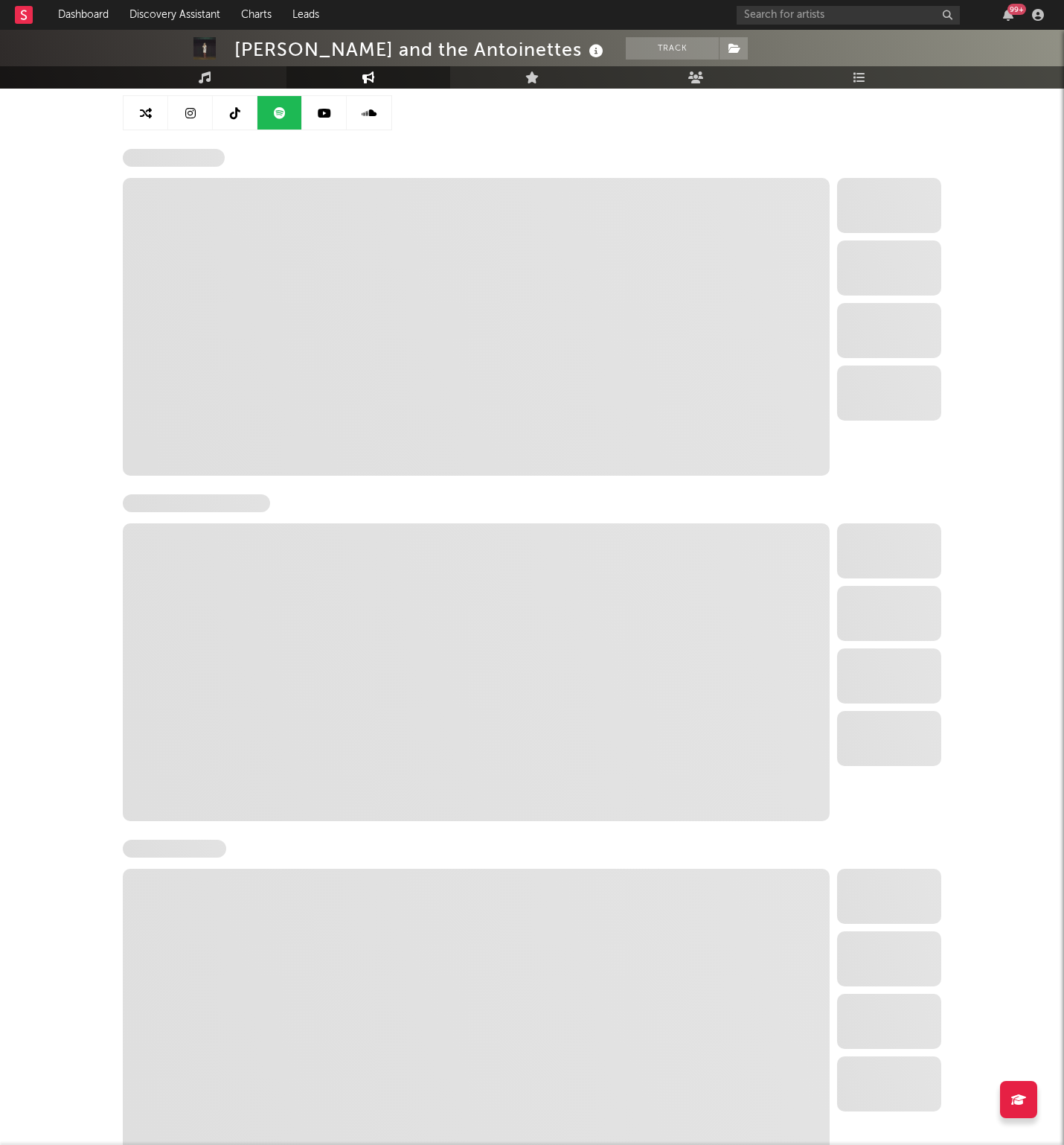
scroll to position [272, 0]
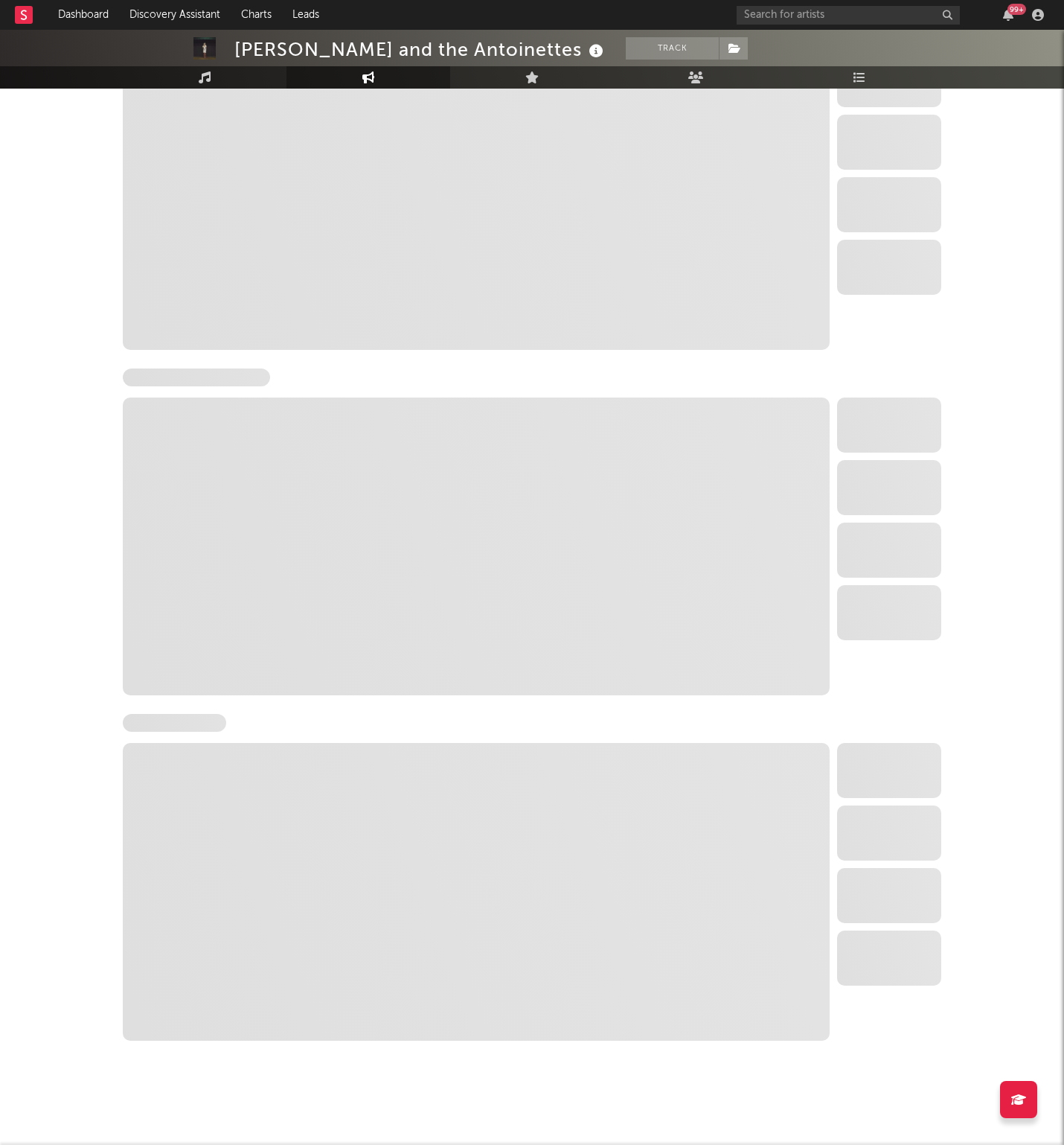
select select "6m"
select select "1w"
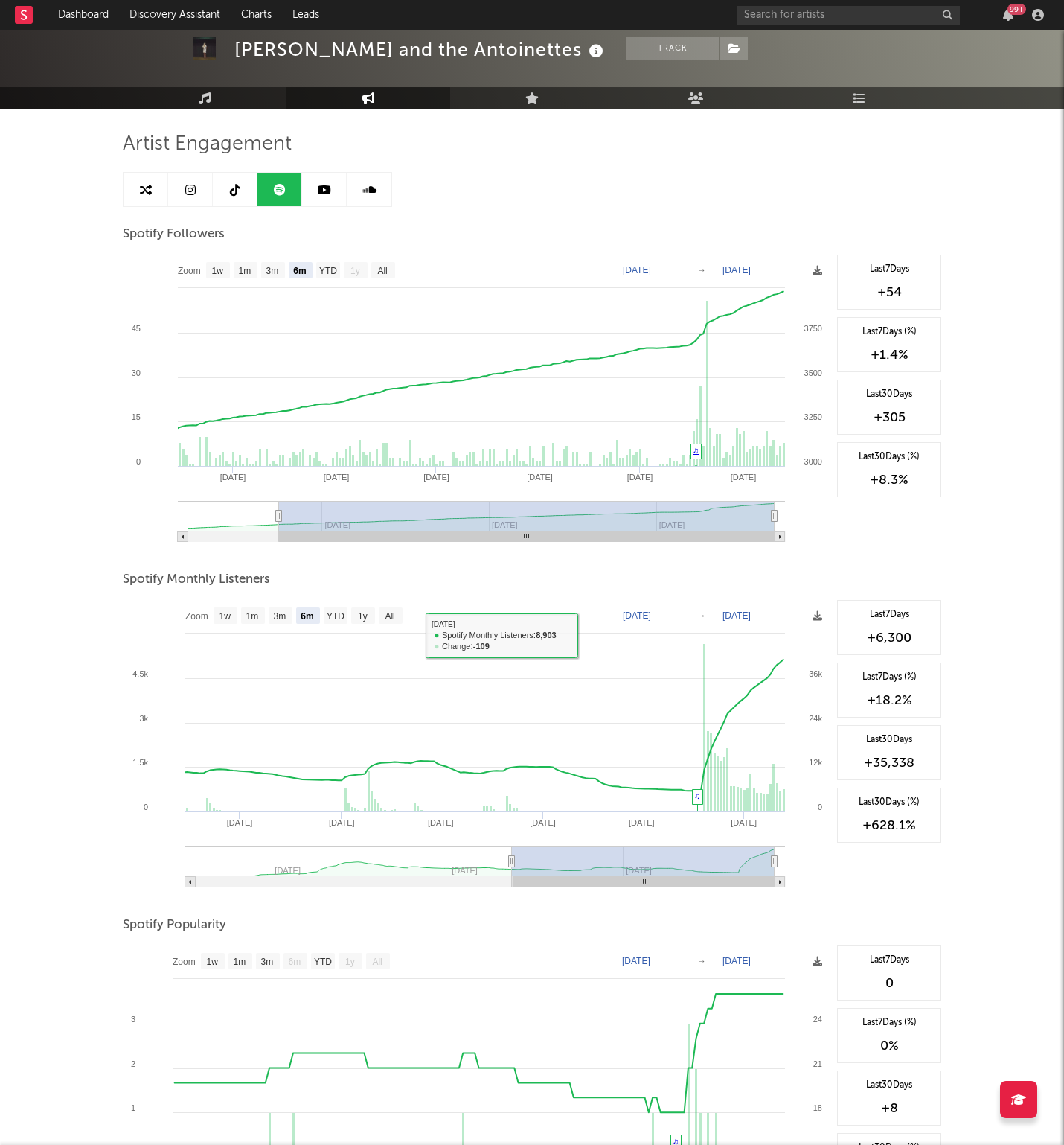
scroll to position [0, 0]
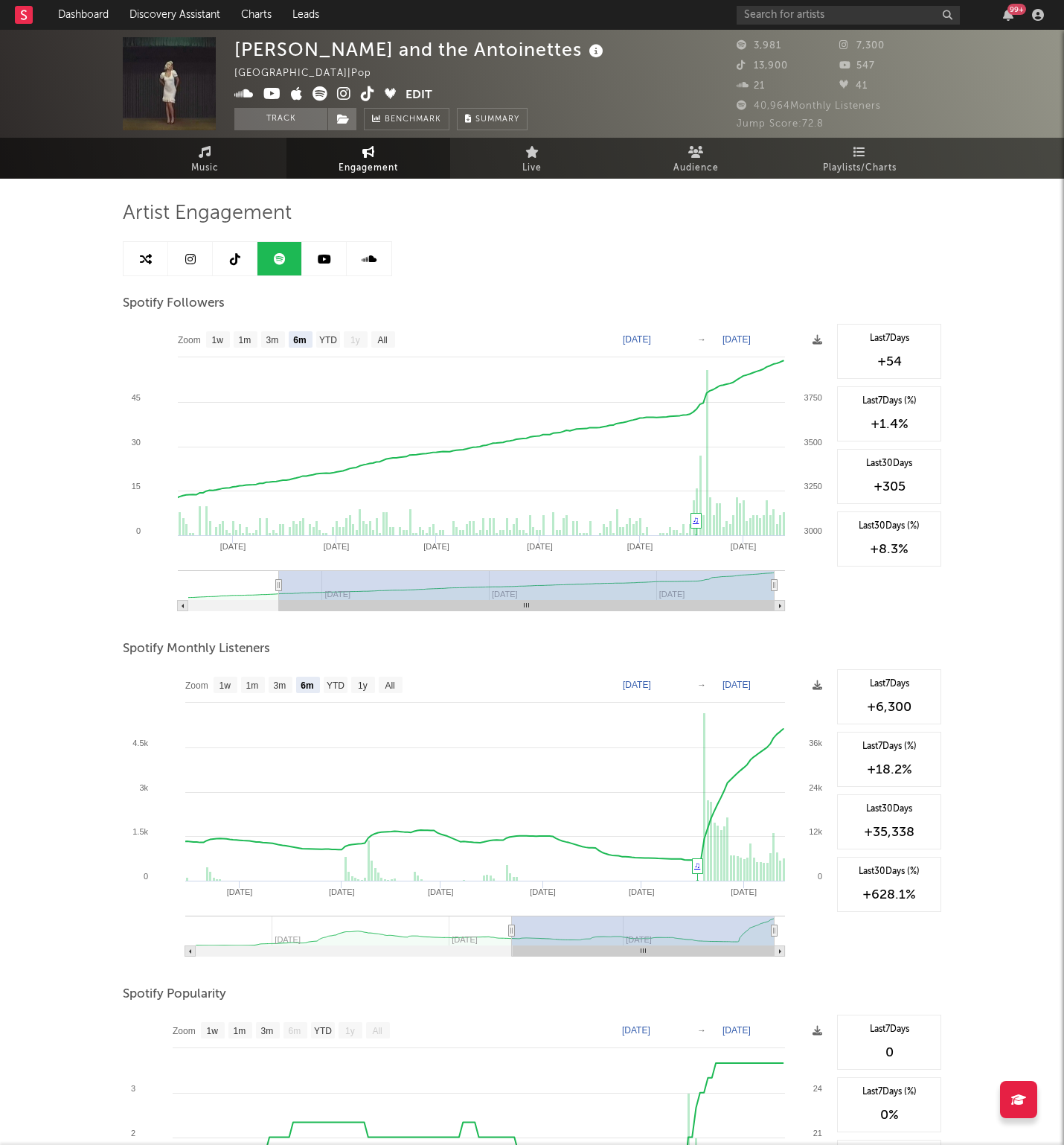
click at [334, 264] on link at bounding box center [325, 258] width 45 height 34
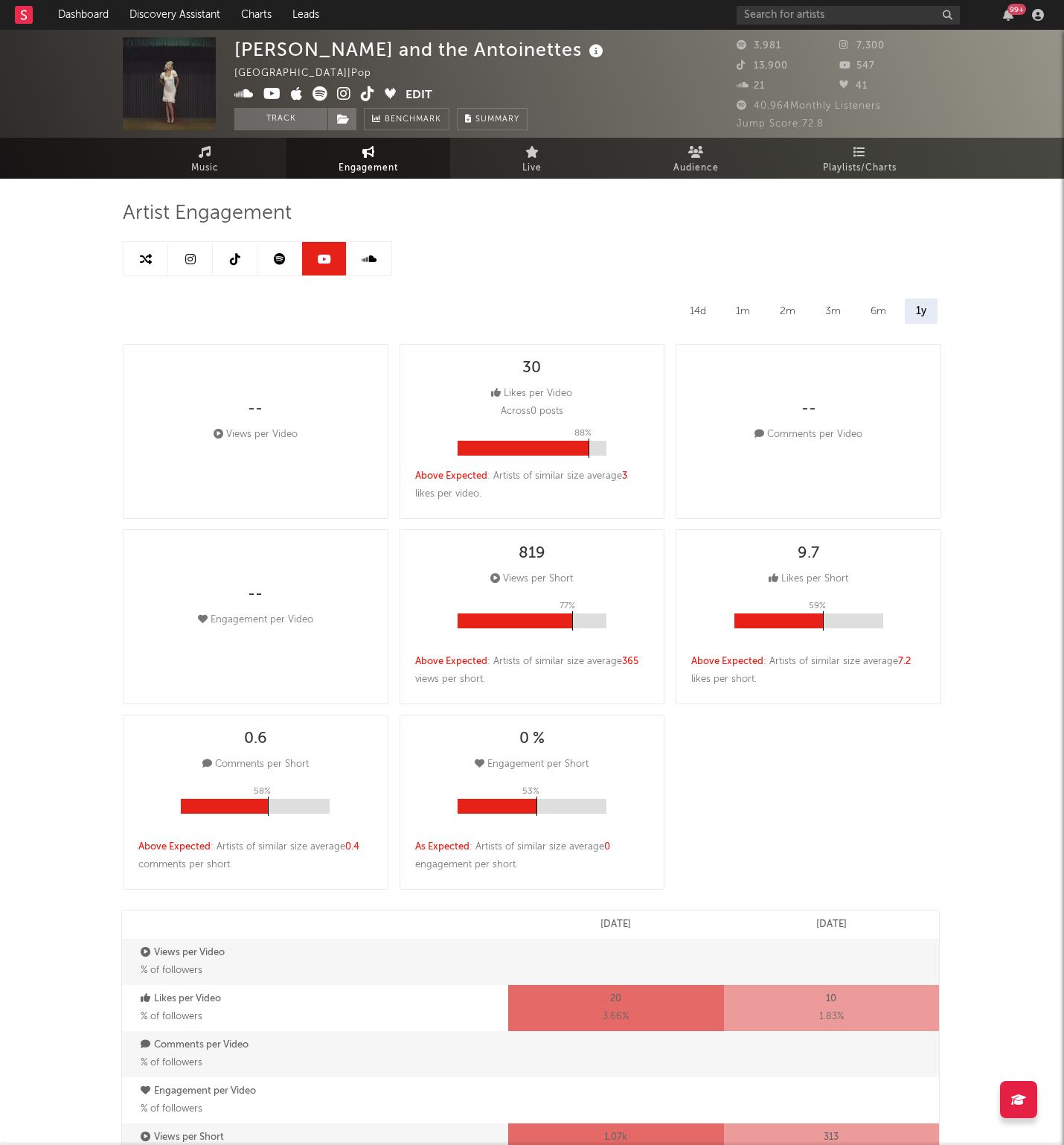
select select "6m"
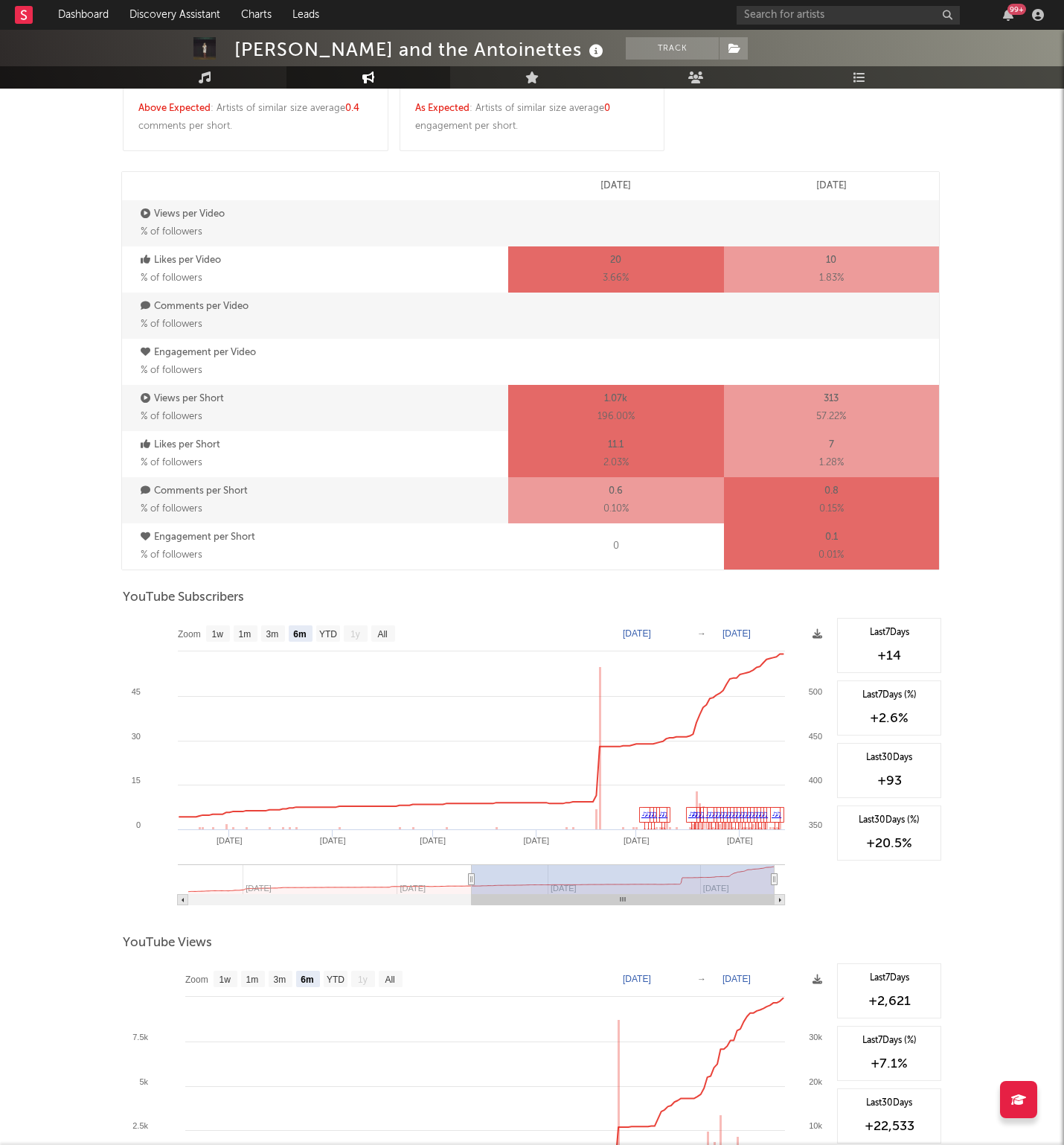
scroll to position [932, 0]
